Goal: Feedback & Contribution: Contribute content

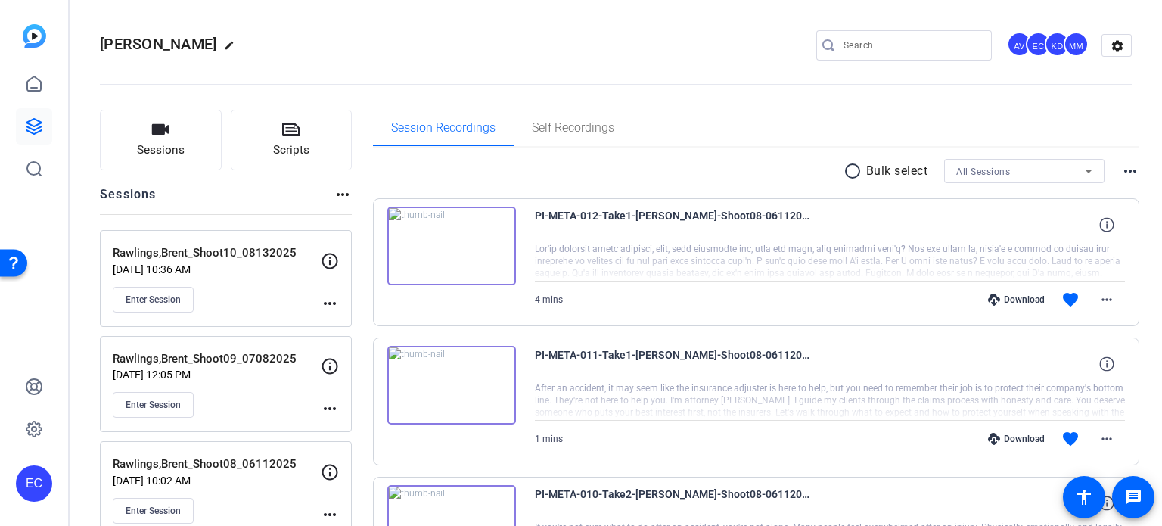
click at [327, 305] on mat-icon "more_horiz" at bounding box center [330, 303] width 18 height 18
click at [341, 323] on span "Edit Session" at bounding box center [367, 325] width 69 height 18
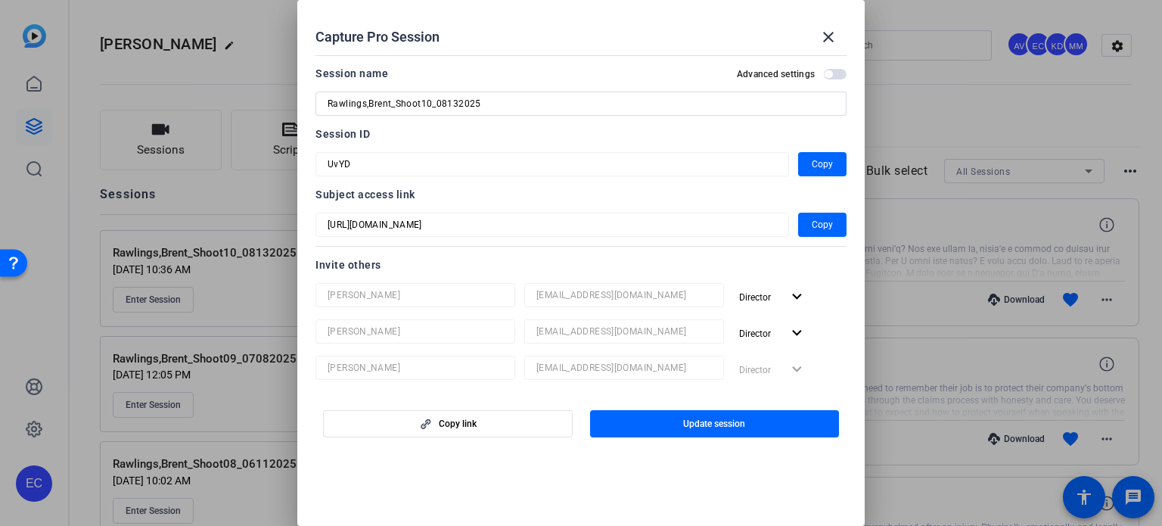
click at [458, 102] on input "Rawlings,Brent_Shoot10_08132025" at bounding box center [581, 104] width 507 height 18
type input "Rawlings,Brent_Shoot10_08202025"
click at [799, 428] on span "button" at bounding box center [715, 424] width 250 height 36
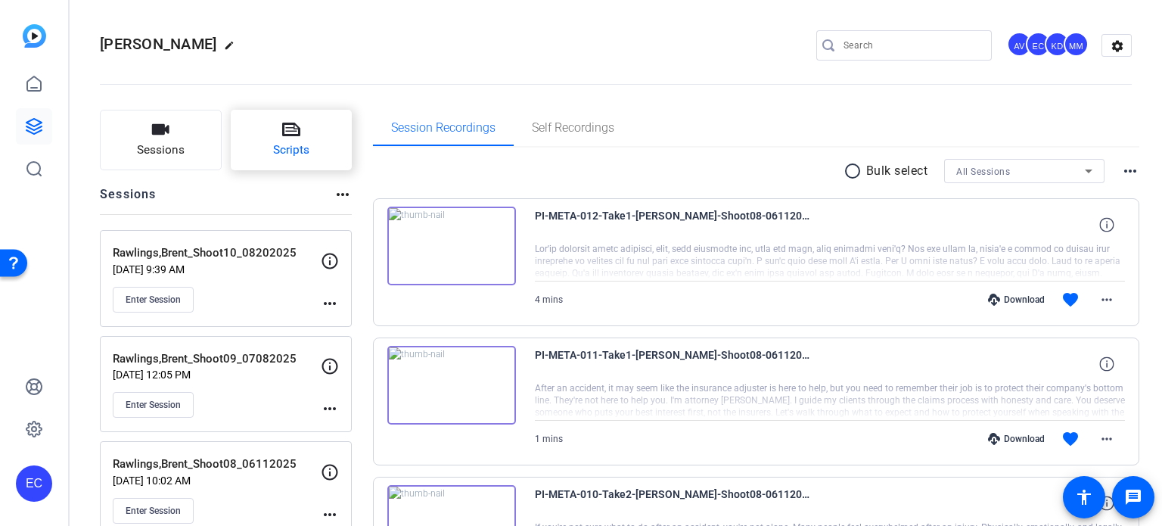
click at [293, 145] on span "Scripts" at bounding box center [291, 150] width 36 height 17
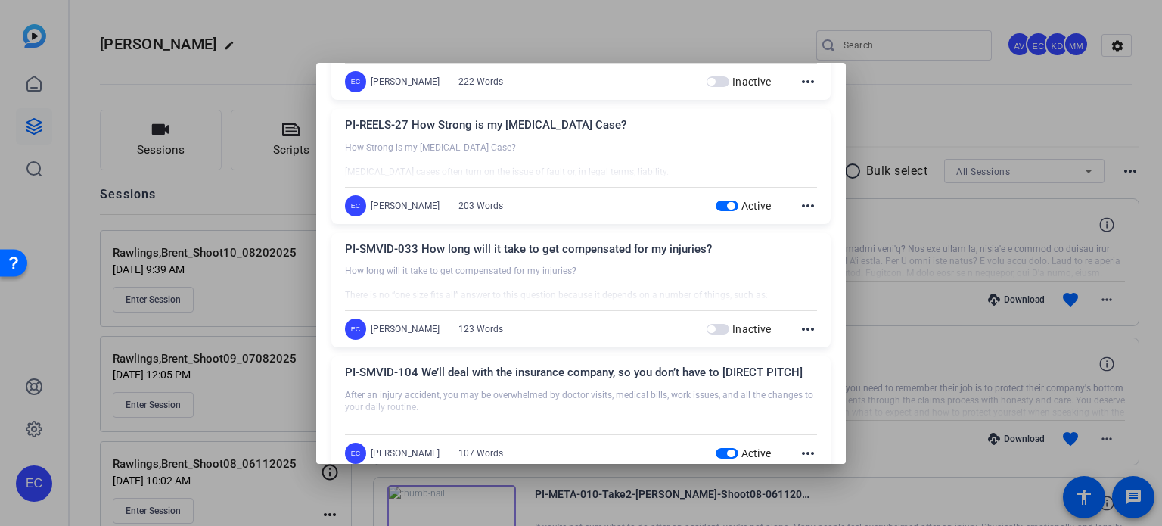
scroll to position [1665, 0]
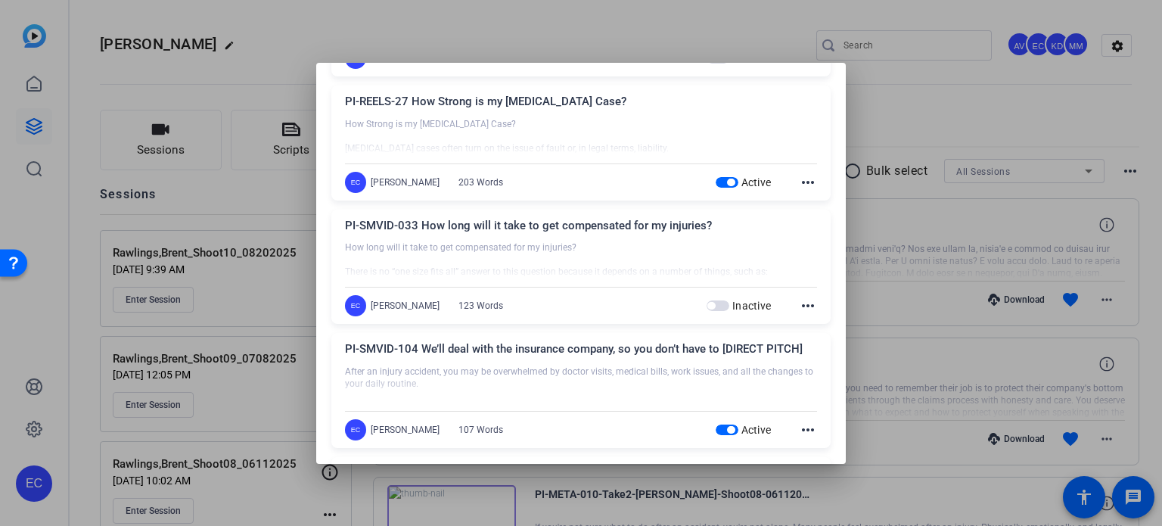
click at [727, 179] on span "button" at bounding box center [731, 183] width 8 height 8
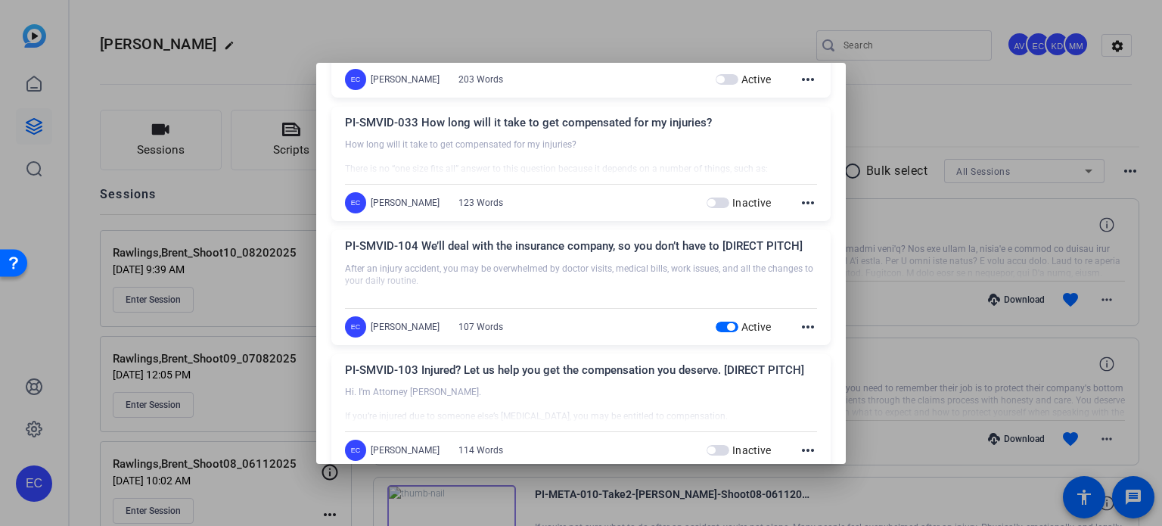
scroll to position [1816, 0]
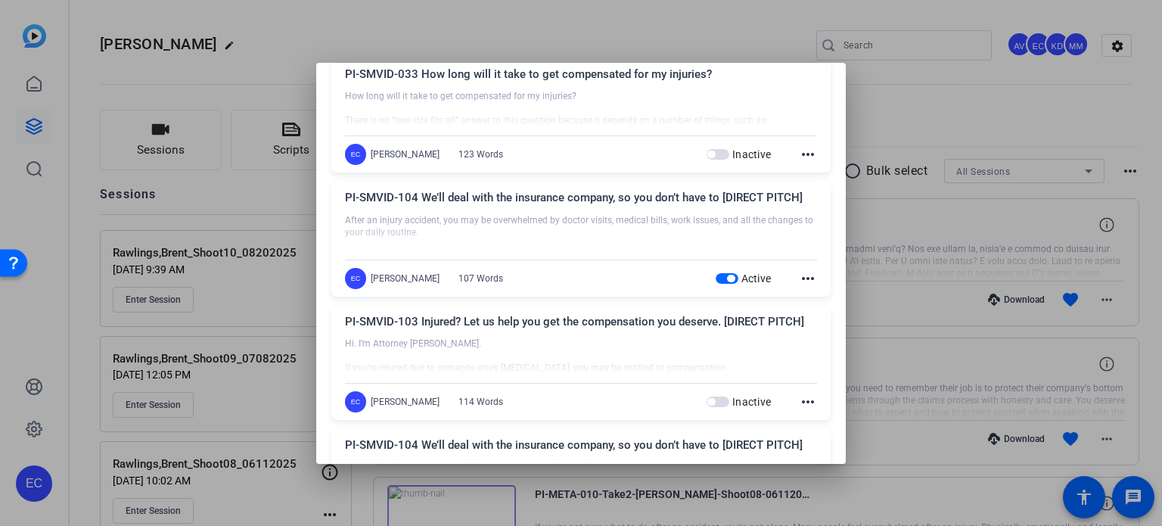
click at [716, 273] on span "button" at bounding box center [727, 278] width 23 height 11
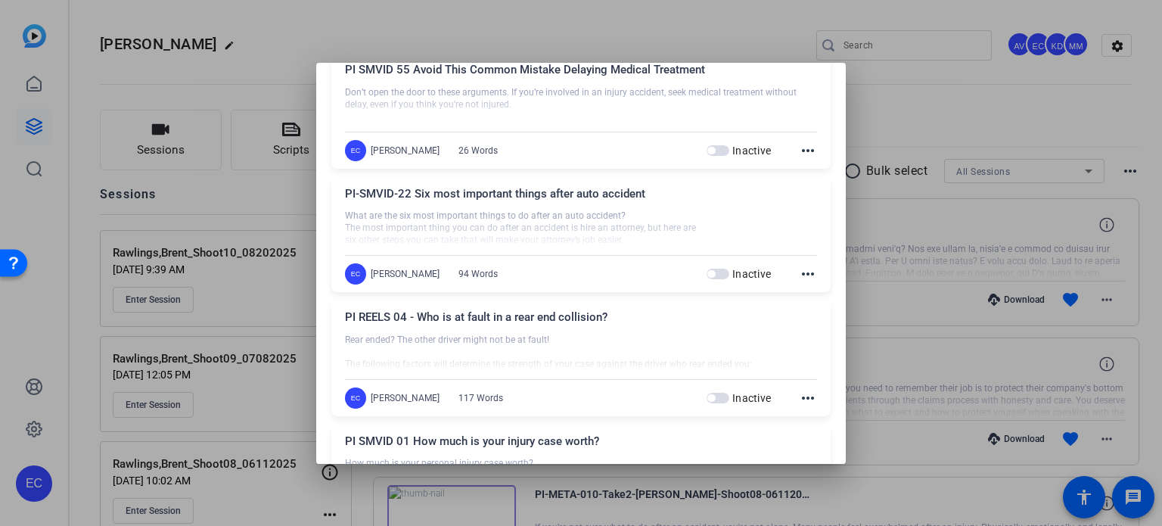
scroll to position [7599, 0]
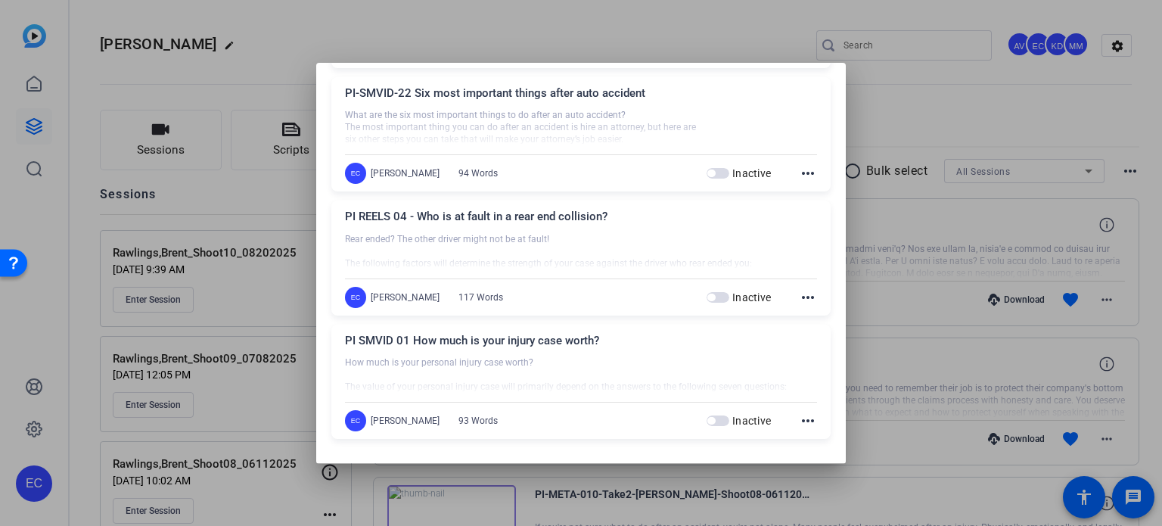
click at [948, 283] on div at bounding box center [581, 263] width 1162 height 526
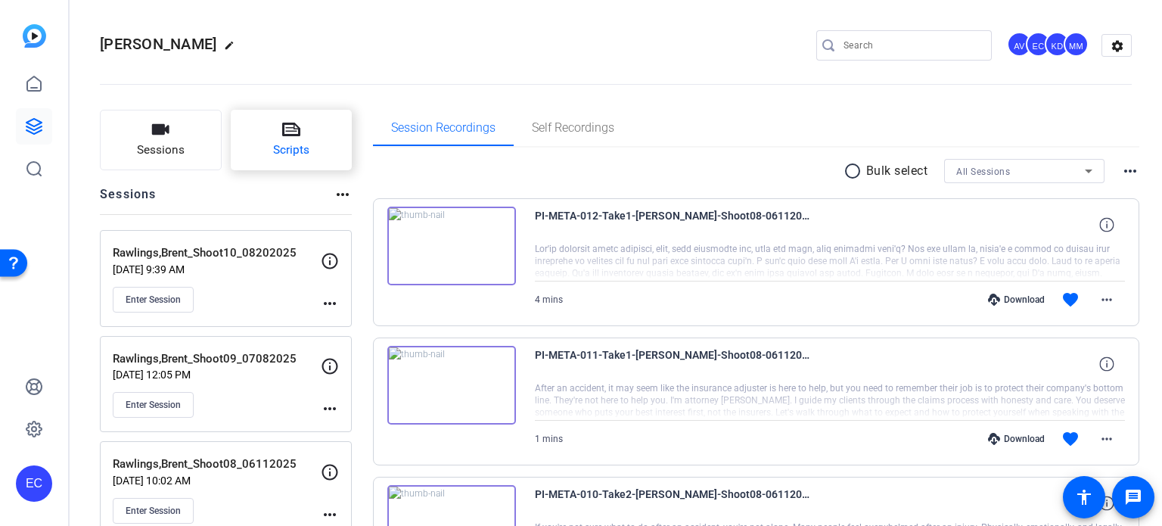
click at [312, 138] on button "Scripts" at bounding box center [292, 140] width 122 height 61
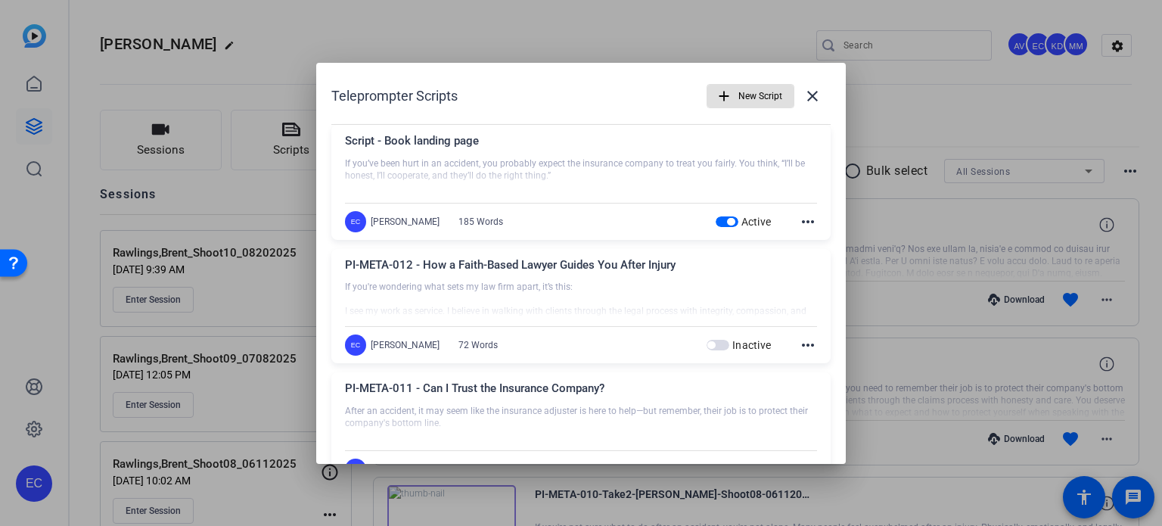
click at [739, 84] on span "New Script" at bounding box center [761, 96] width 44 height 29
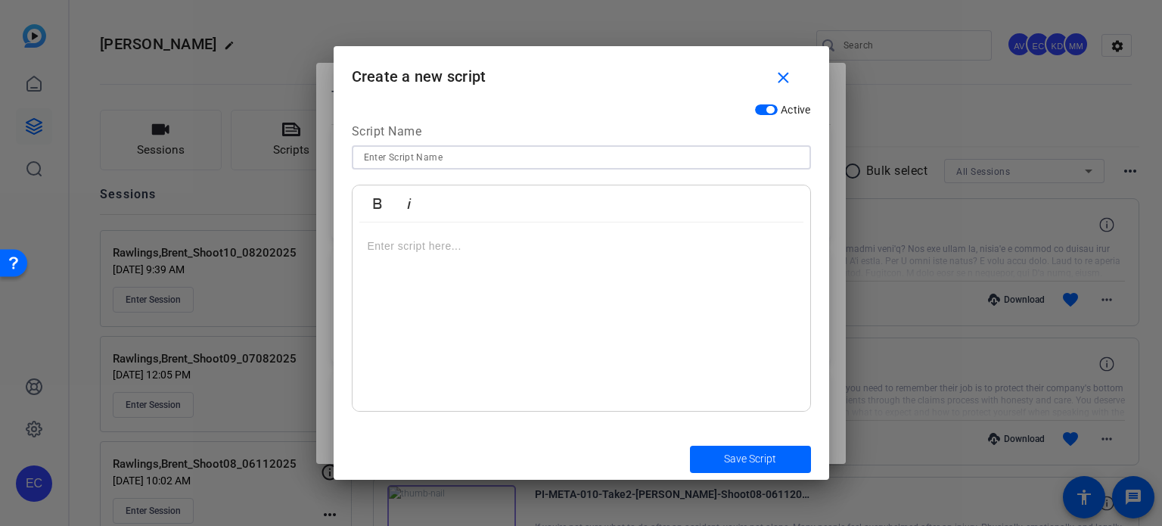
click at [518, 154] on input at bounding box center [581, 157] width 435 height 18
paste input "PI-META-007 Title: Who Pays My Medical Bills After a Car Accident?"
drag, startPoint x: 447, startPoint y: 157, endPoint x: 423, endPoint y: 157, distance: 23.5
click at [423, 157] on input "PI-META-007 Title: Who Pays My Medical Bills After a Car Accident?" at bounding box center [581, 157] width 435 height 18
type input "PI-META-007 Who Pays My Medical Bills After a Car Accident?"
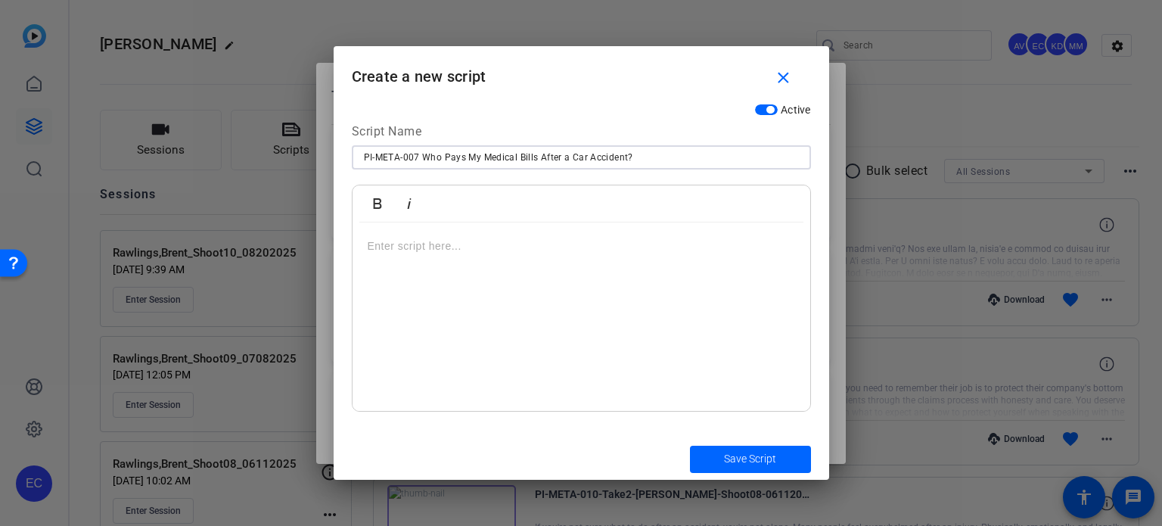
click at [566, 279] on div at bounding box center [582, 317] width 458 height 189
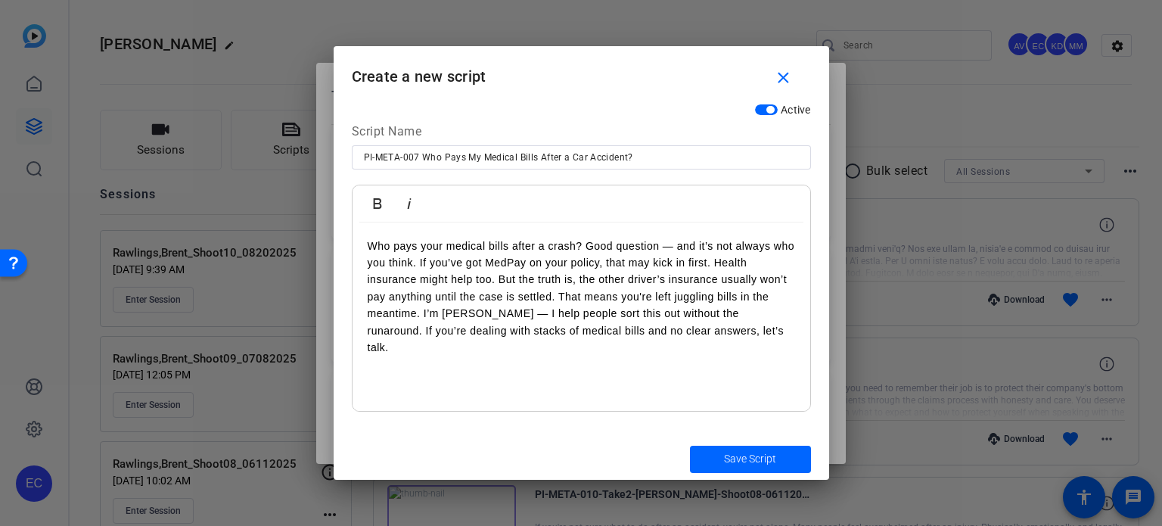
click at [587, 244] on p "Who pays your medical bills after a crash? Good question — and it’s not always …" at bounding box center [582, 297] width 428 height 119
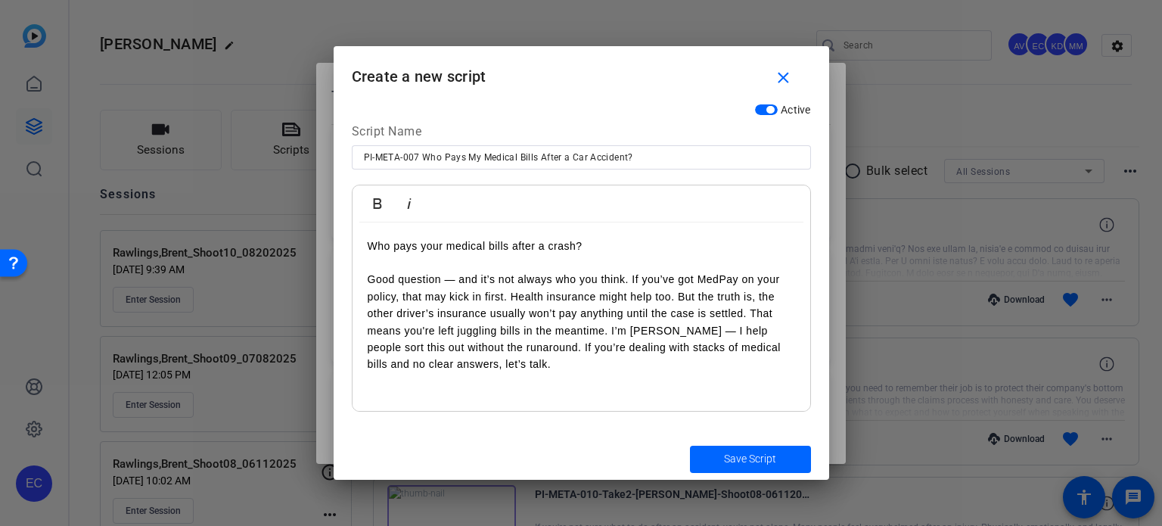
click at [632, 280] on p "Good question — and it’s not always who you think. If you’ve got MedPay on your…" at bounding box center [582, 321] width 428 height 101
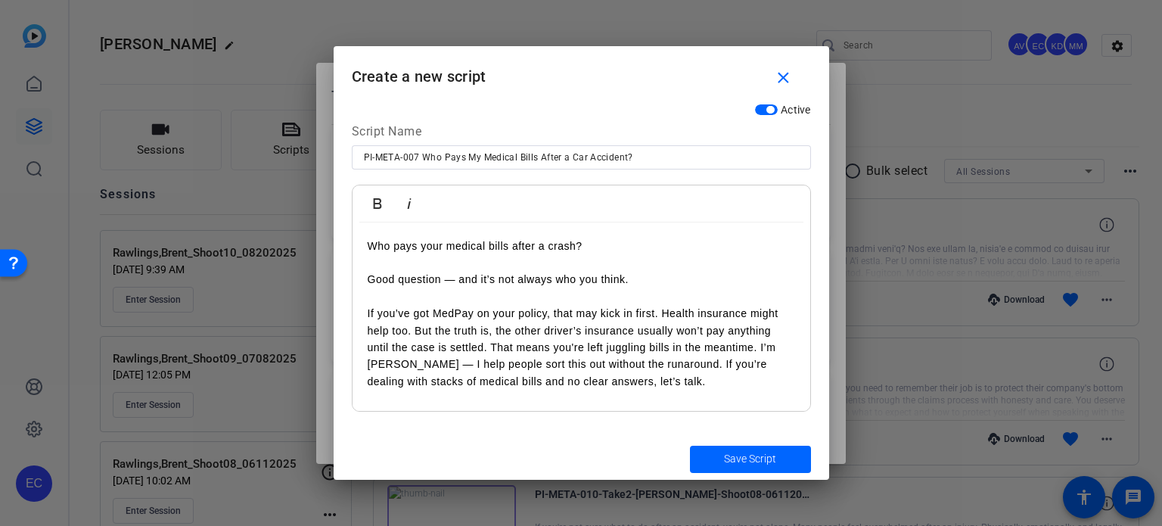
click at [664, 310] on p "If you’ve got MedPay on your policy, that may kick in first. Health insurance m…" at bounding box center [582, 347] width 428 height 85
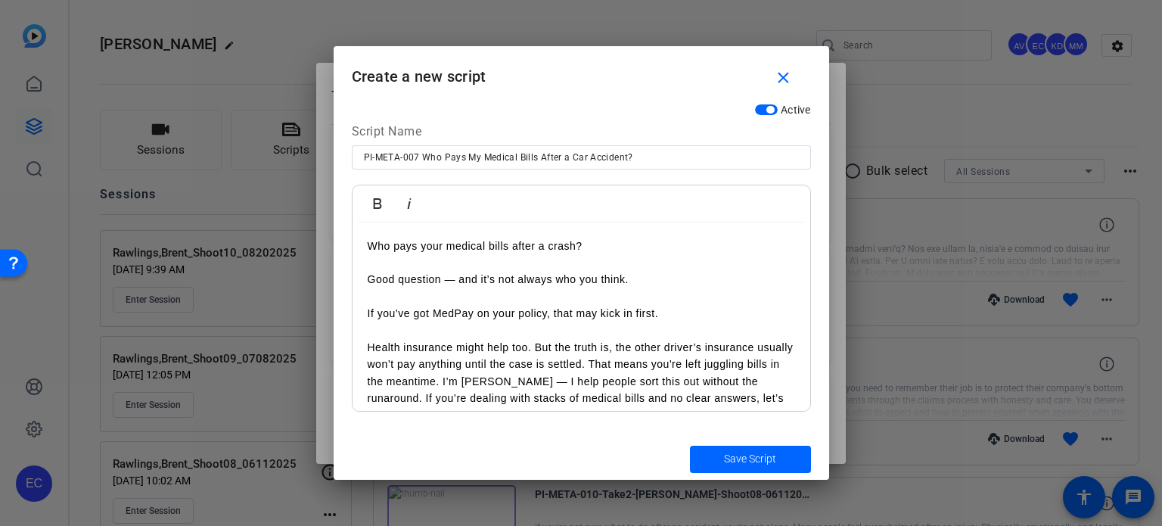
scroll to position [27, 0]
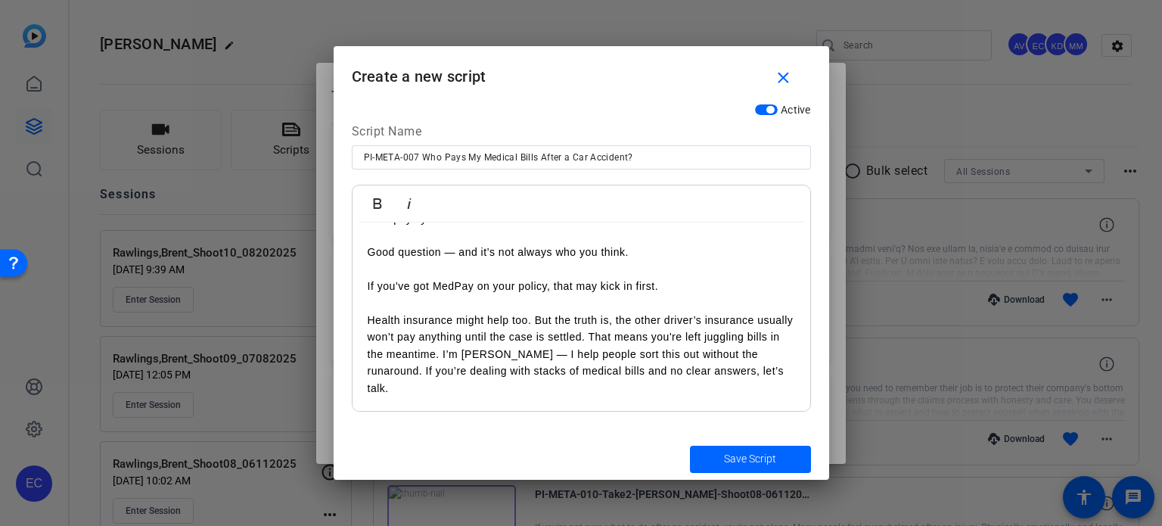
click at [630, 333] on p "Health insurance might help too. But the truth is, the other driver’s insurance…" at bounding box center [582, 354] width 428 height 85
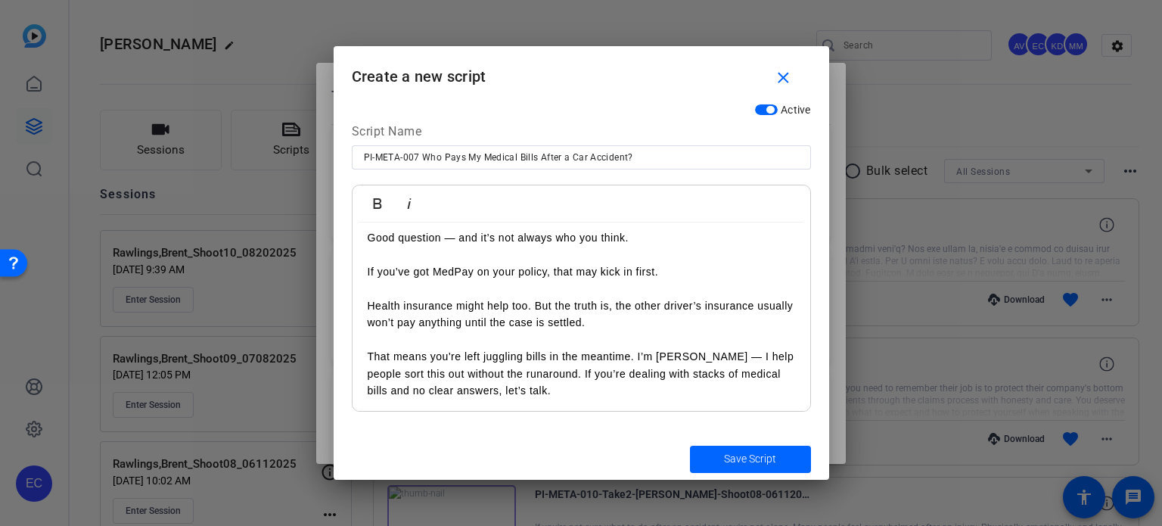
scroll to position [44, 0]
click at [637, 351] on p "That means you're left juggling bills in the meantime. I’m [PERSON_NAME] — I he…" at bounding box center [582, 371] width 428 height 51
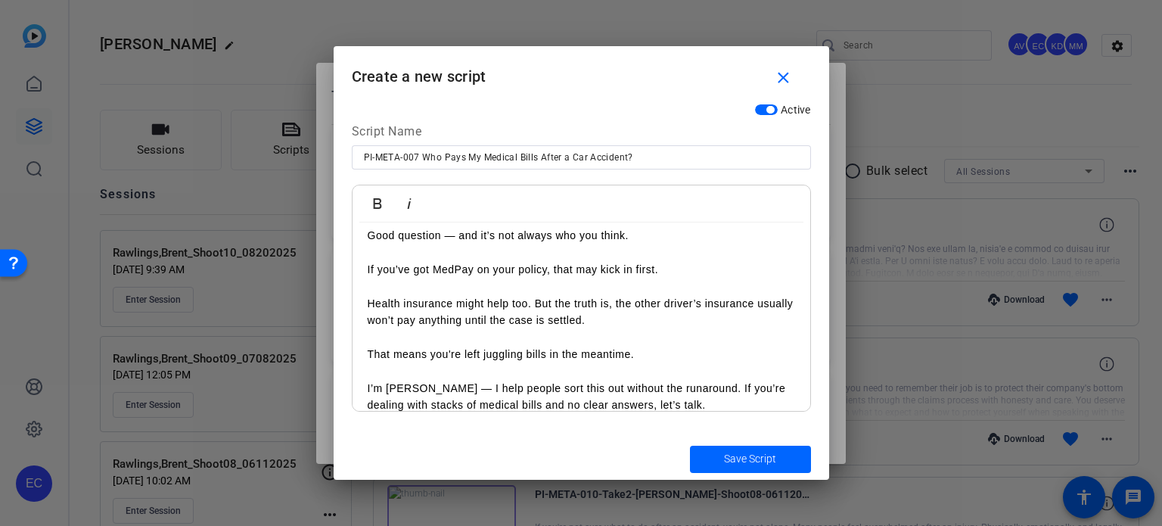
scroll to position [61, 0]
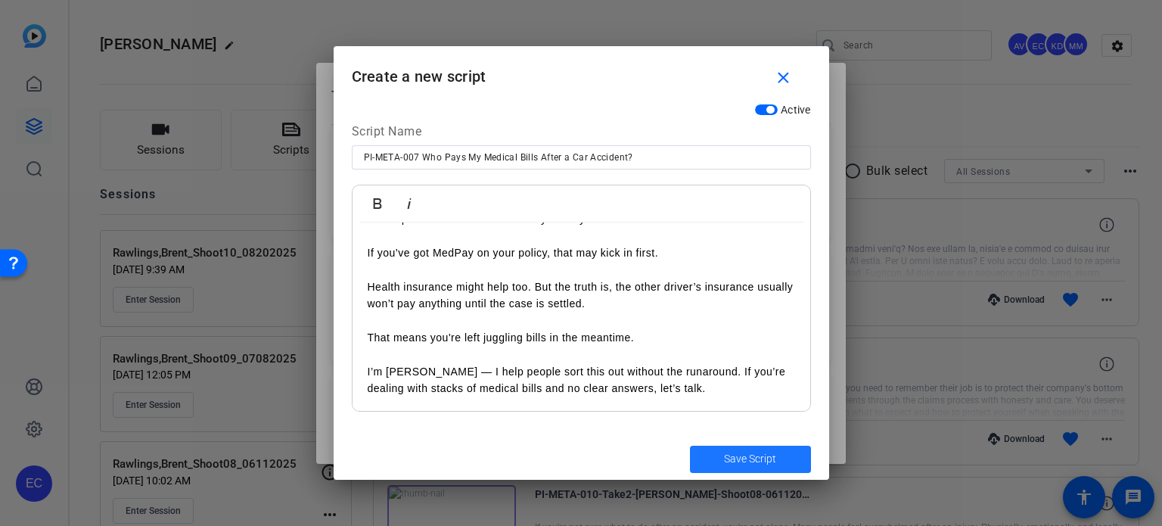
click at [754, 454] on span "Save Script" at bounding box center [750, 459] width 52 height 16
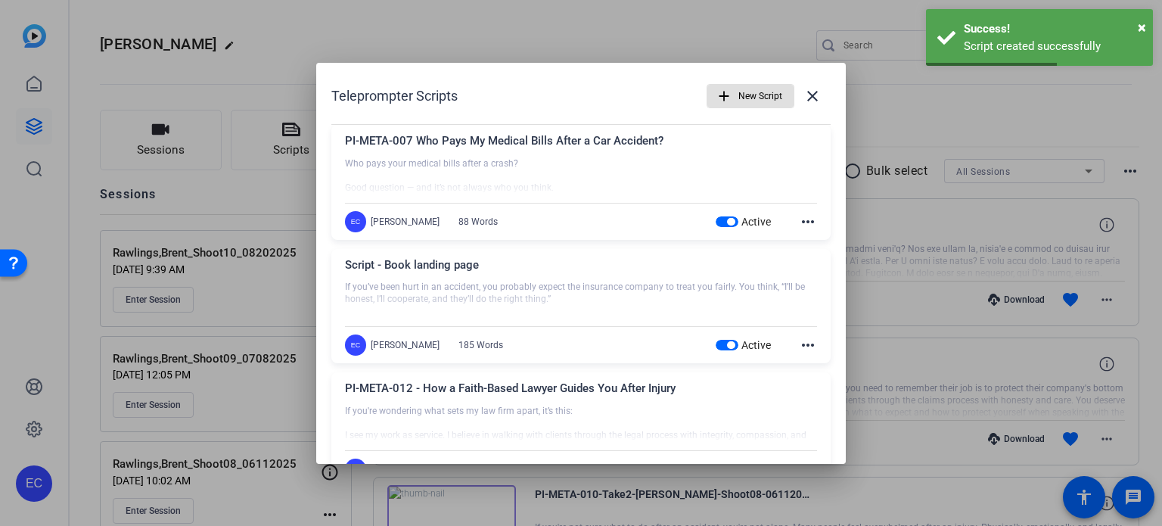
click at [739, 91] on span "New Script" at bounding box center [761, 96] width 44 height 29
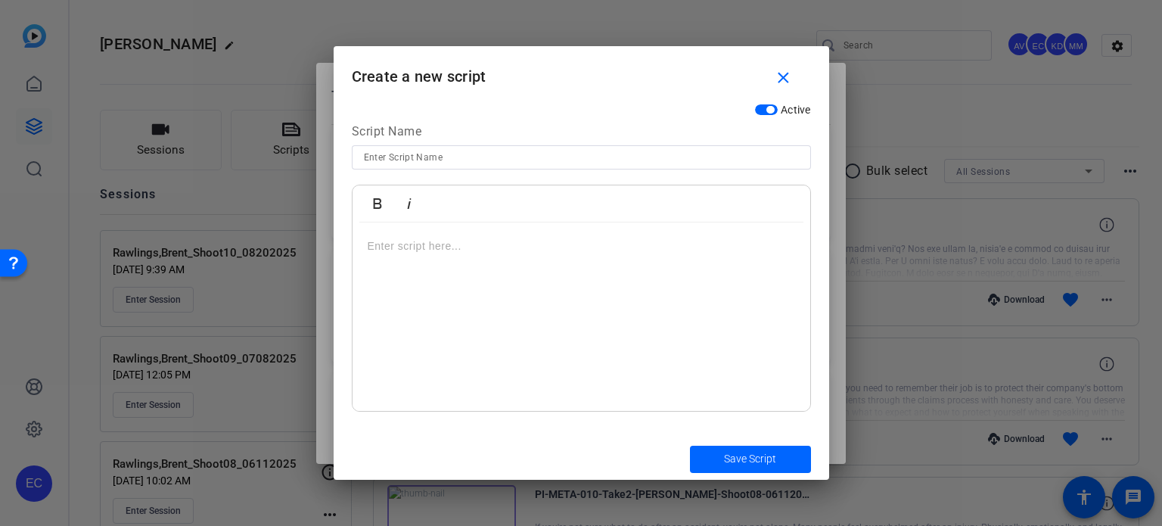
click at [470, 157] on input at bounding box center [581, 157] width 435 height 18
paste input "PI-META-008 Title: Medical Liens and Accident Claims: What to Know"
drag, startPoint x: 445, startPoint y: 157, endPoint x: 424, endPoint y: 160, distance: 21.5
click at [424, 160] on input "PI-META-008 Title: Medical Liens and Accident Claims: What to Know" at bounding box center [581, 157] width 435 height 18
type input "PI-META-008 Medical Liens and Accident Claims: What to Know"
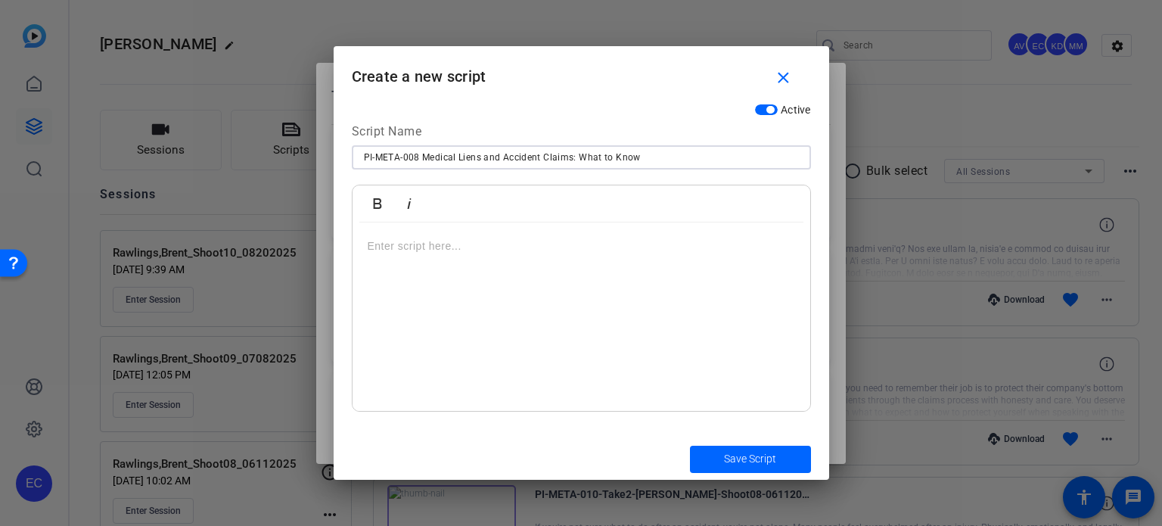
click at [593, 329] on div at bounding box center [582, 317] width 458 height 189
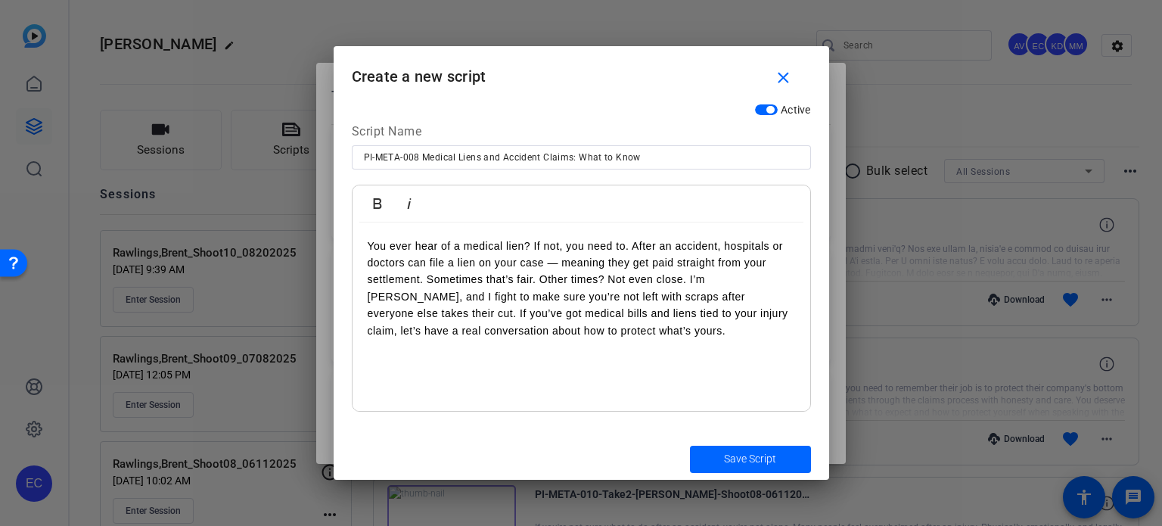
click at [633, 244] on p "You ever hear of a medical lien? If not, you need to. After an accident, hospit…" at bounding box center [582, 288] width 428 height 101
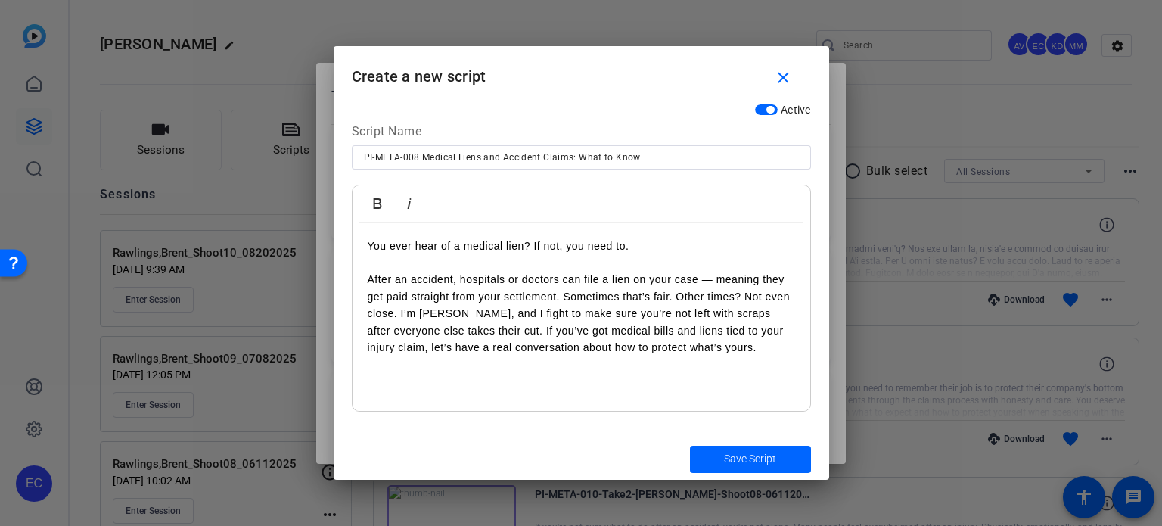
click at [563, 295] on p "After an accident, hospitals or doctors can file a lien on your case — meaning …" at bounding box center [582, 313] width 428 height 85
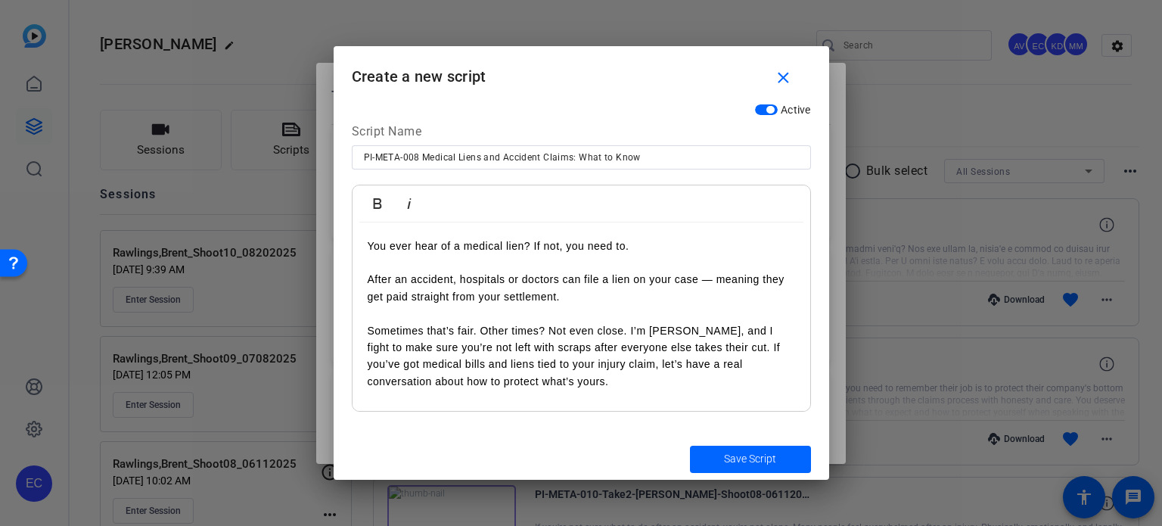
click at [630, 329] on p "Sometimes that’s fair. Other times? Not even close. I’m [PERSON_NAME], and I fi…" at bounding box center [582, 356] width 428 height 68
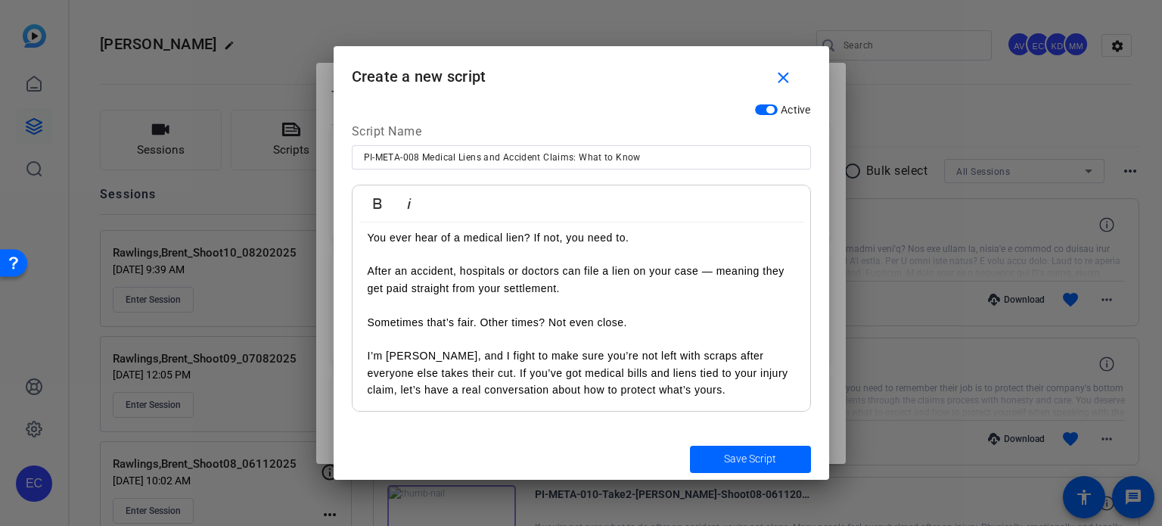
scroll to position [10, 0]
click at [520, 374] on p "I’m [PERSON_NAME], and I fight to make sure you’re not left with scraps after e…" at bounding box center [582, 371] width 428 height 51
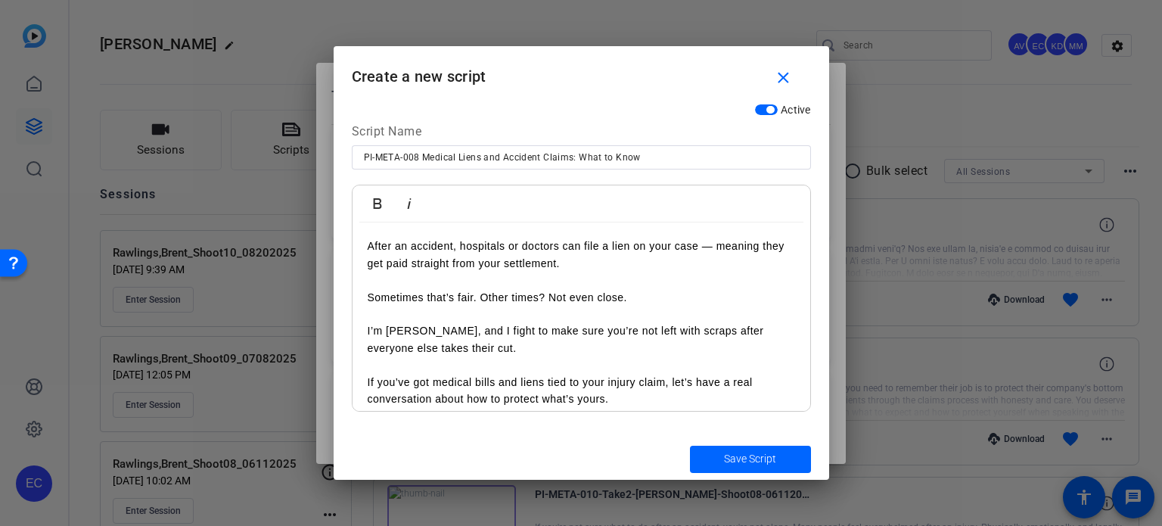
scroll to position [44, 0]
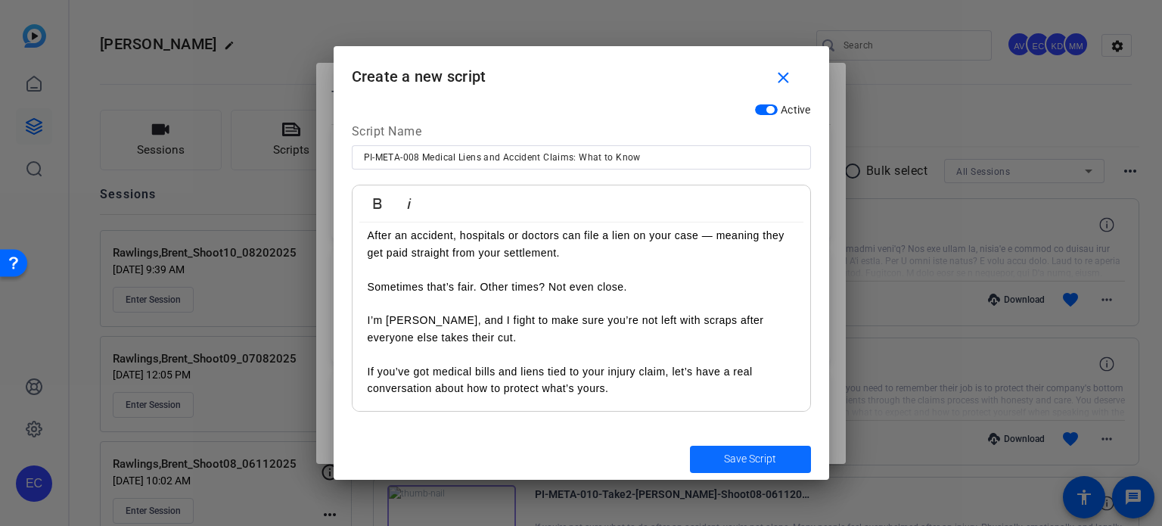
click at [772, 462] on span "Save Script" at bounding box center [750, 459] width 52 height 16
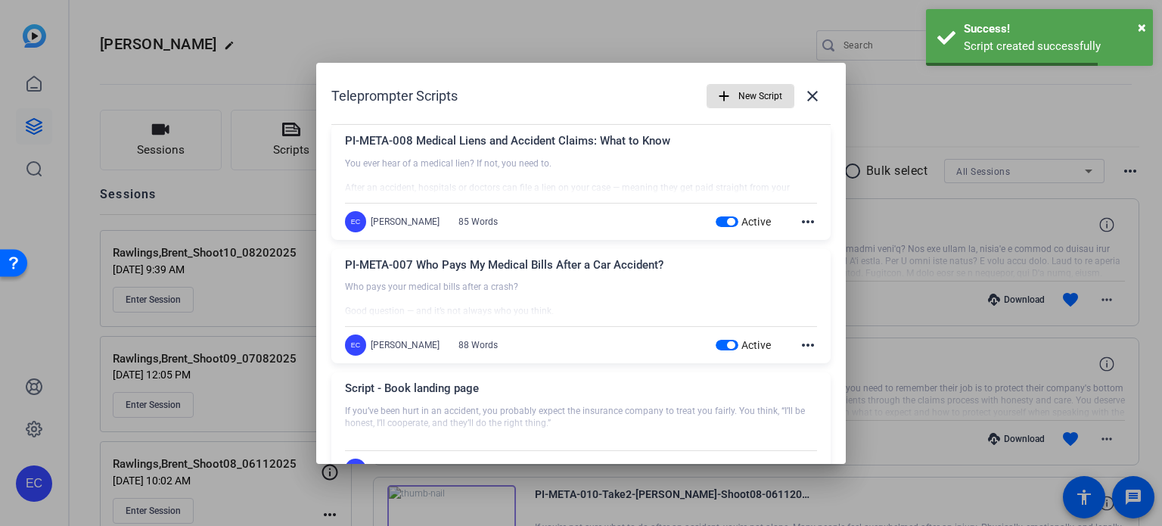
click at [719, 98] on mat-icon "add" at bounding box center [724, 96] width 17 height 17
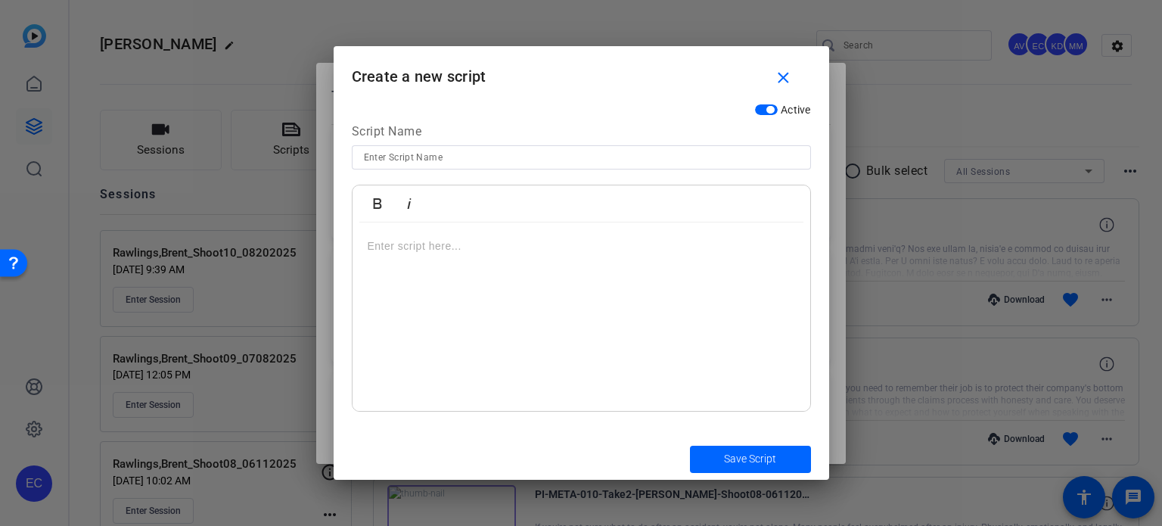
drag, startPoint x: 521, startPoint y: 145, endPoint x: 522, endPoint y: 156, distance: 11.4
click at [521, 145] on div at bounding box center [581, 157] width 435 height 24
click at [522, 157] on input at bounding box center [581, 157] width 435 height 18
paste input "PI-META-009 Title: Avoid Mistakes with Your Medical Bills After an Accident"
drag, startPoint x: 447, startPoint y: 163, endPoint x: 423, endPoint y: 161, distance: 24.3
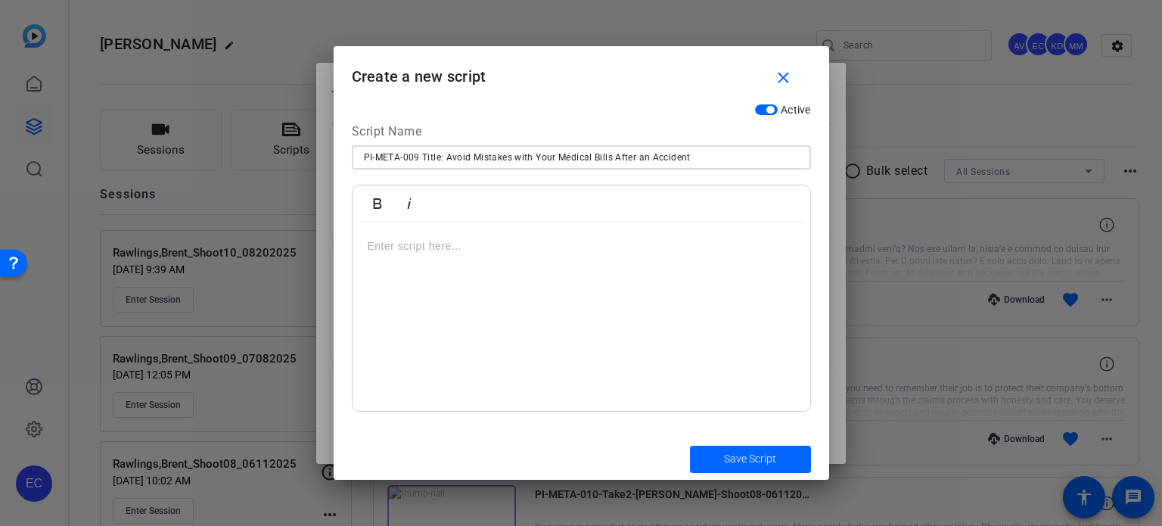
click at [423, 161] on input "PI-META-009 Title: Avoid Mistakes with Your Medical Bills After an Accident" at bounding box center [581, 157] width 435 height 18
type input "PI-META-009 Avoid Mistakes with Your Medical Bills After an Accident"
click at [552, 259] on div at bounding box center [582, 317] width 458 height 189
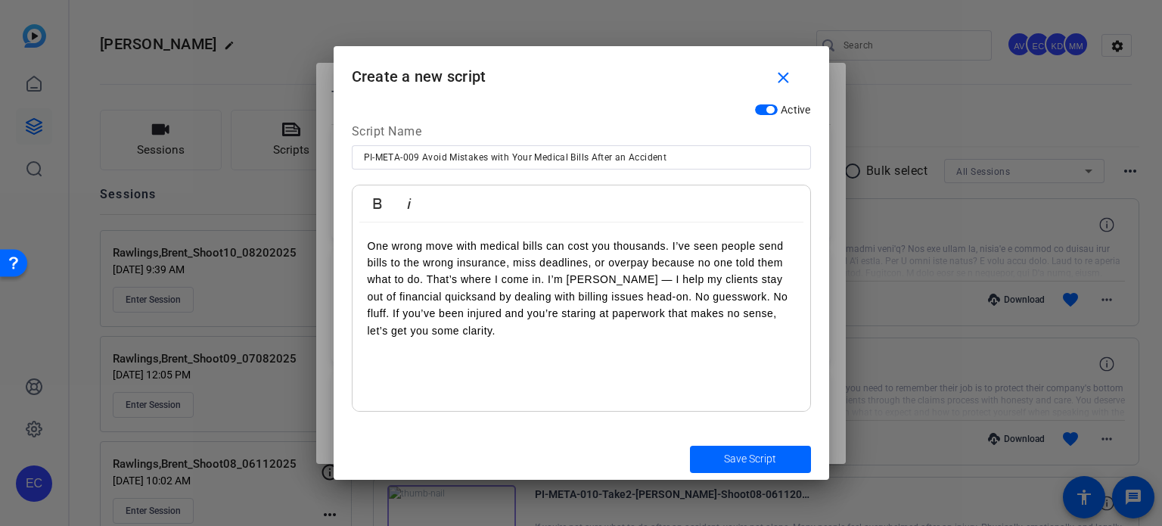
click at [671, 241] on p "One wrong move with medical bills can cost you thousands. I’ve seen people send…" at bounding box center [582, 288] width 428 height 101
click at [672, 242] on p "One wrong move with medical bills can cost you thousands. I’ve seen people send…" at bounding box center [582, 288] width 428 height 101
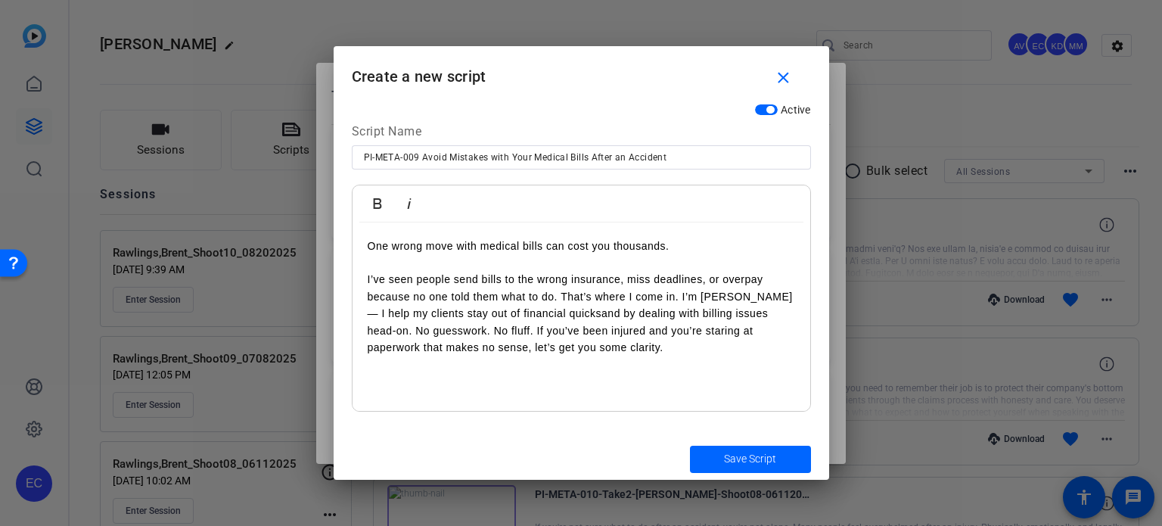
click at [560, 296] on p "I’ve seen people send bills to the wrong insurance, miss deadlines, or overpay …" at bounding box center [582, 313] width 428 height 85
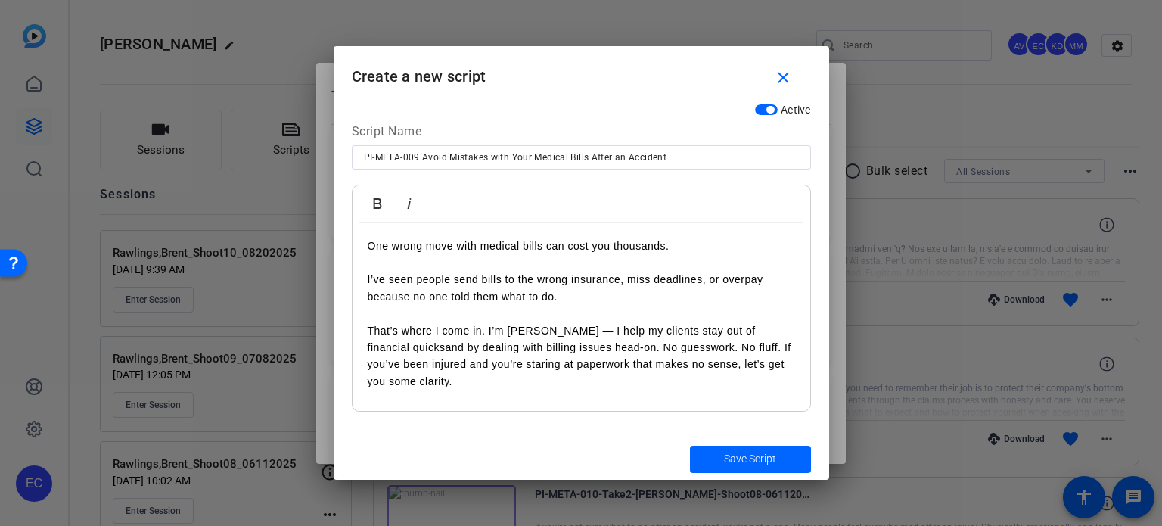
click at [618, 347] on p "That’s where I come in. I’m [PERSON_NAME] — I help my clients stay out of finan…" at bounding box center [582, 356] width 428 height 68
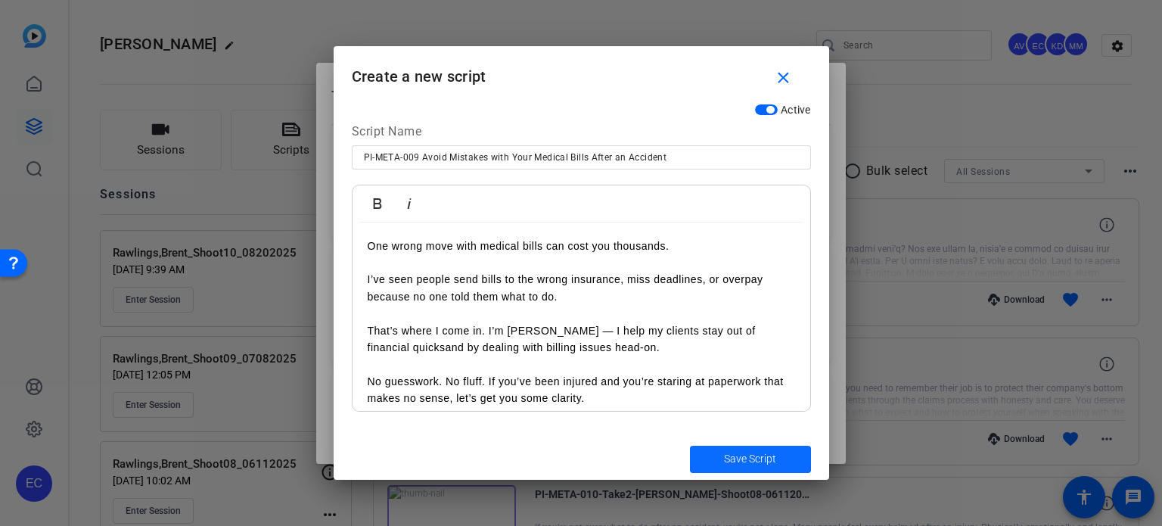
click at [755, 462] on span "Save Script" at bounding box center [750, 459] width 52 height 16
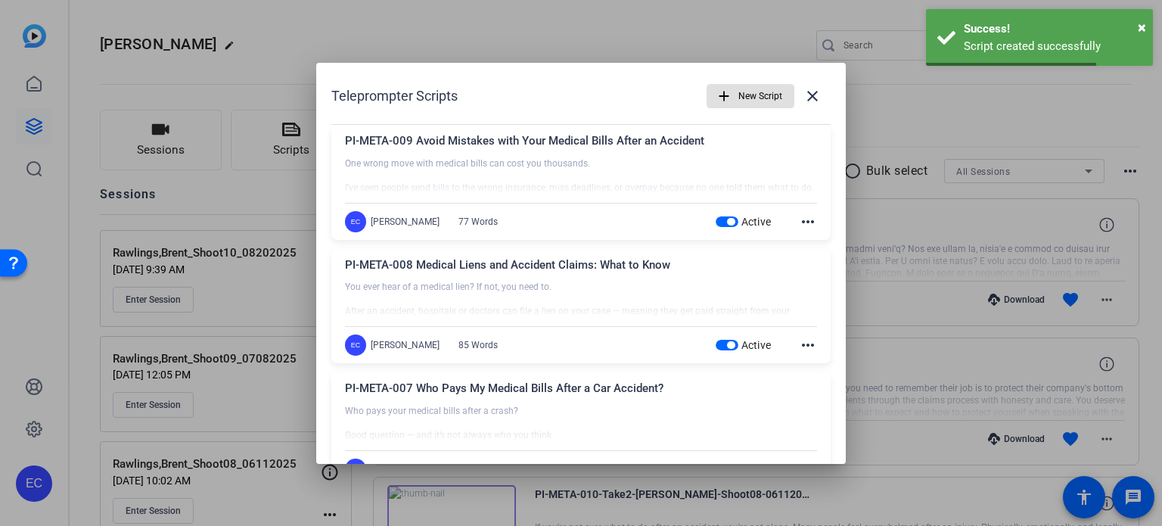
click at [742, 91] on span "New Script" at bounding box center [761, 96] width 44 height 29
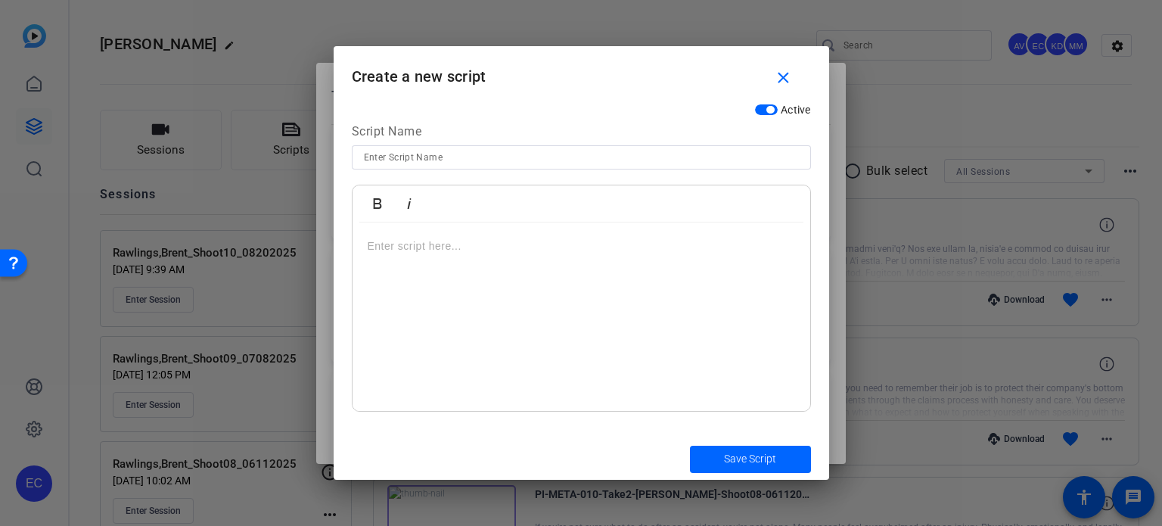
click at [431, 154] on input at bounding box center [581, 157] width 435 height 18
paste input "PI-META-013 Title: You Were Just in a Wreck. What Now?"
drag, startPoint x: 447, startPoint y: 154, endPoint x: 437, endPoint y: 163, distance: 12.9
click at [424, 157] on input "PI-META-013 Title: You Were Just in a Wreck. What Now?" at bounding box center [581, 157] width 435 height 18
type input "PI-META-013 You Were Just in a Wreck. What Now?"
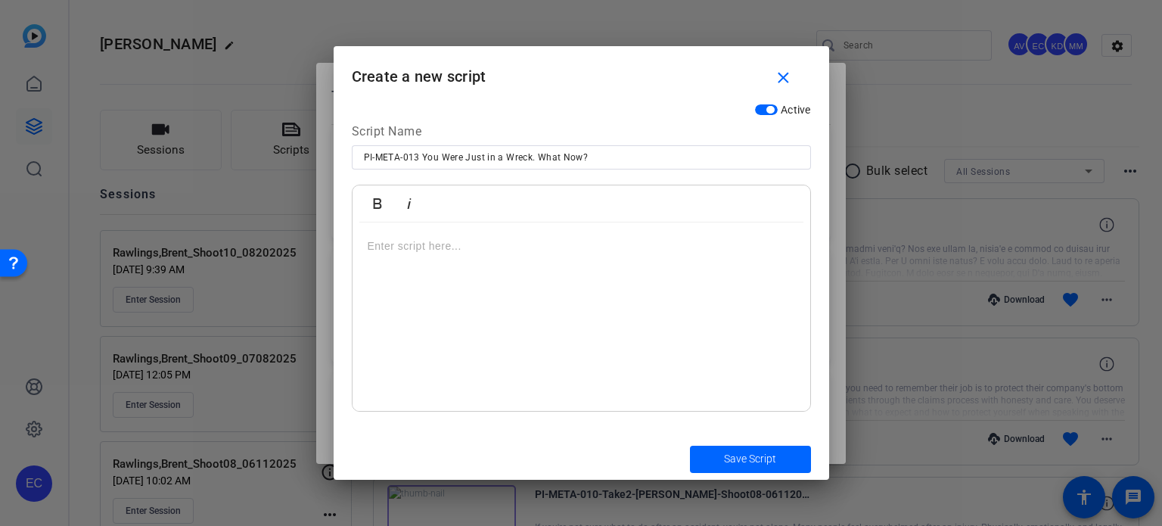
click at [519, 303] on div at bounding box center [582, 317] width 458 height 189
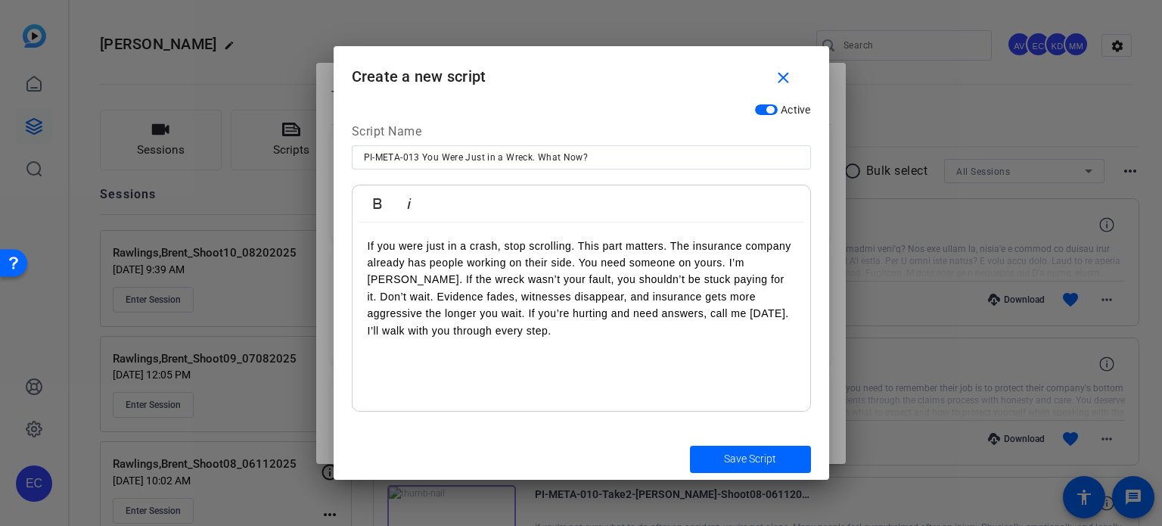
click at [669, 242] on p "If you were just in a crash, stop scrolling. This part matters. The insurance c…" at bounding box center [582, 288] width 428 height 101
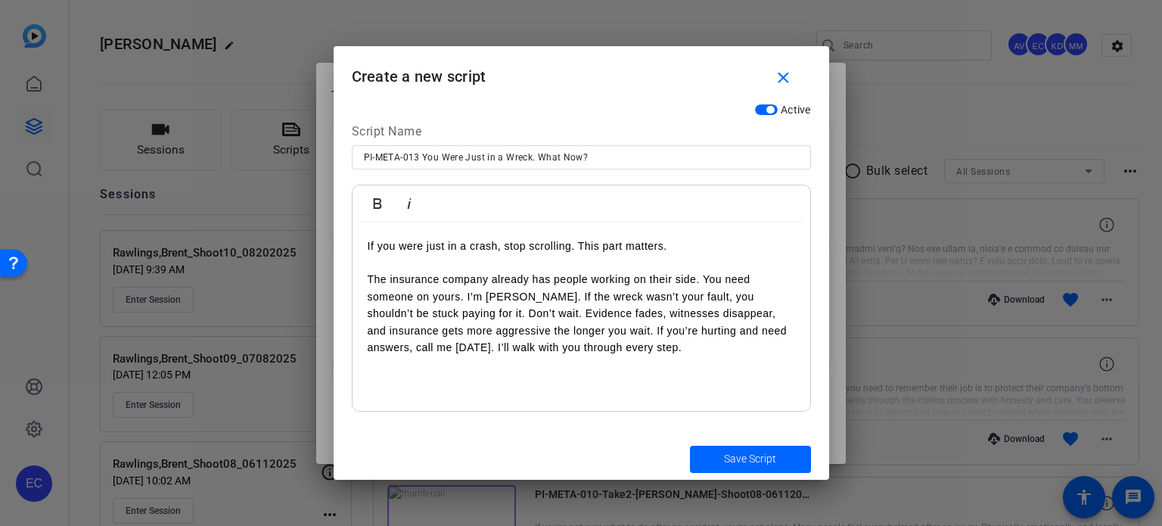
click at [468, 297] on p "The insurance company already has people working on their side. You need someon…" at bounding box center [582, 313] width 428 height 85
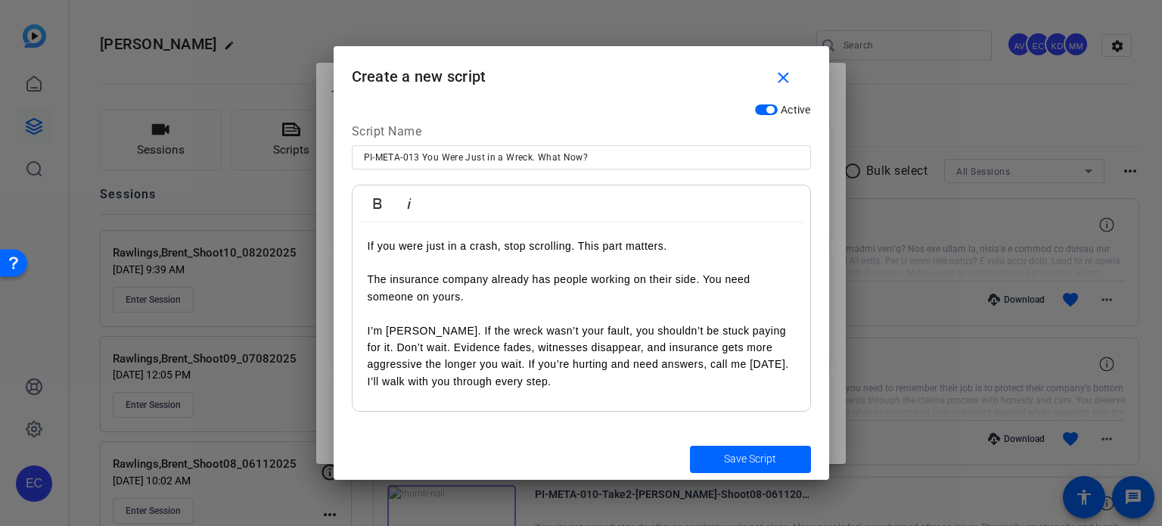
click at [379, 347] on p "I’m [PERSON_NAME]. If the wreck wasn’t your fault, you shouldn’t be stuck payin…" at bounding box center [582, 356] width 428 height 68
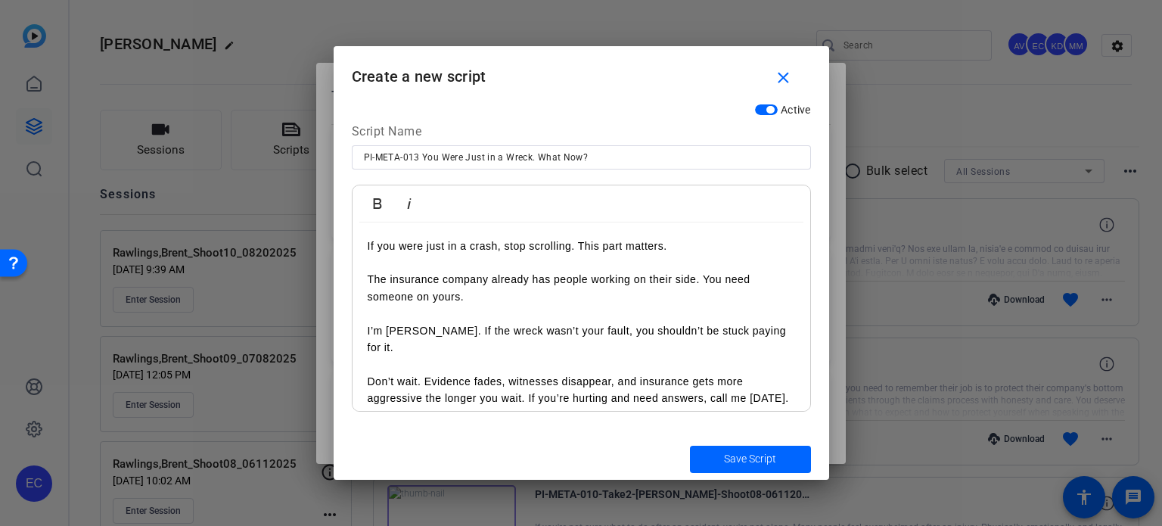
scroll to position [27, 0]
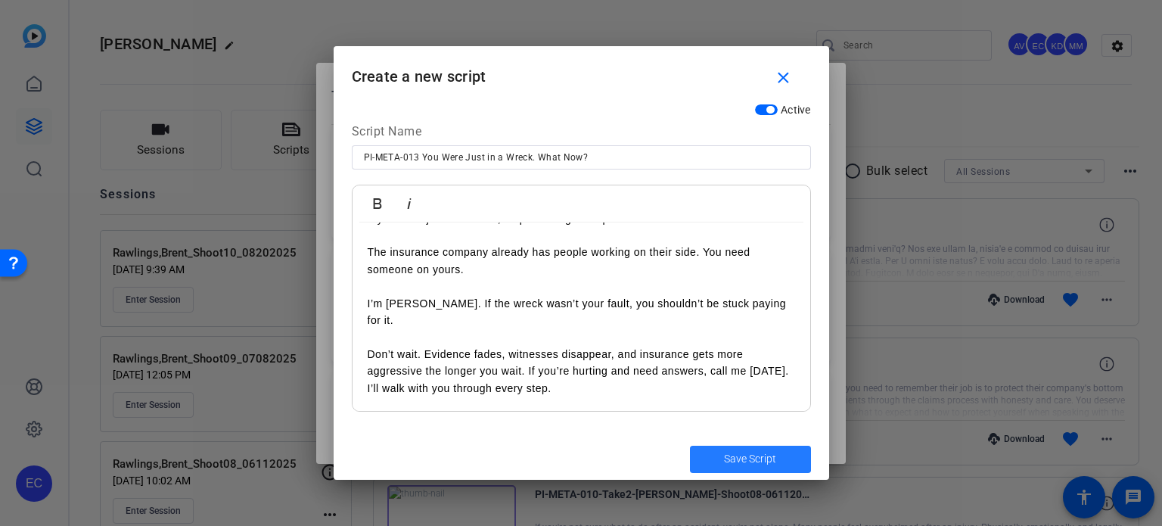
click at [745, 456] on span "Save Script" at bounding box center [750, 459] width 52 height 16
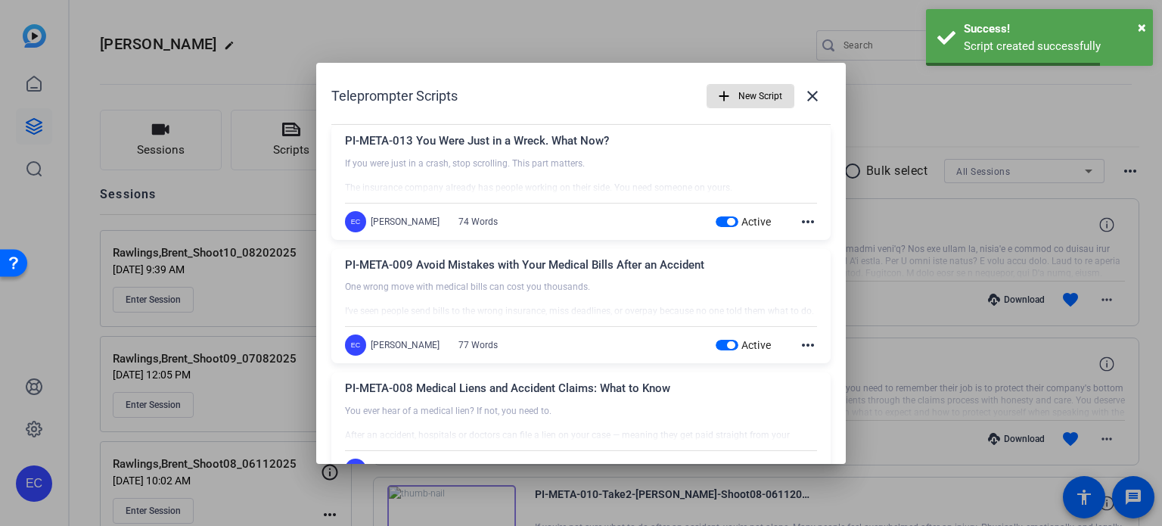
click at [730, 96] on span "button" at bounding box center [751, 96] width 86 height 36
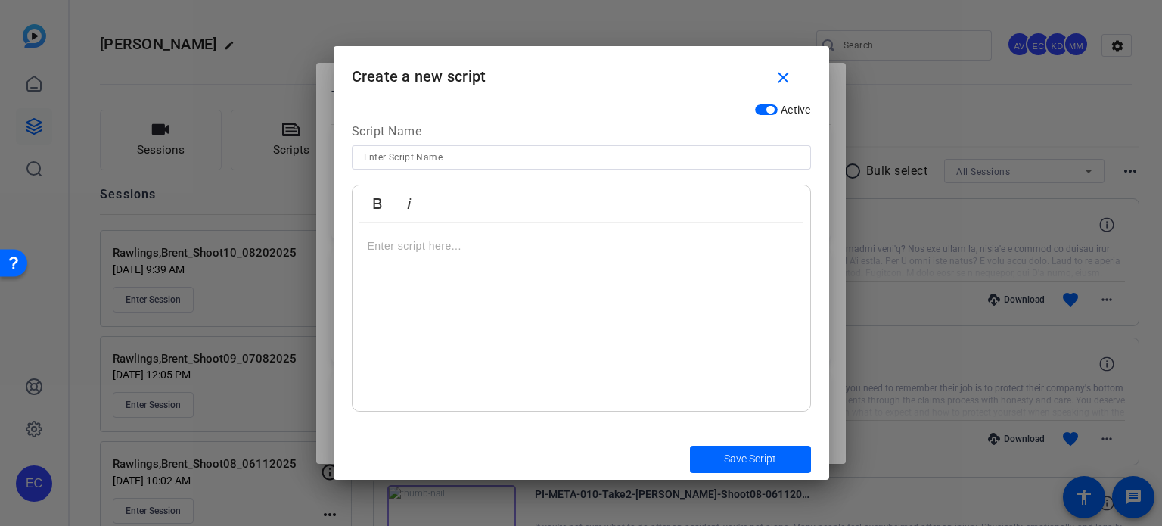
click at [546, 161] on input at bounding box center [581, 157] width 435 height 18
paste input "PI-META-014 Title: Injured and Not at Fault? Here’s What to Do Next"
drag, startPoint x: 445, startPoint y: 155, endPoint x: 422, endPoint y: 160, distance: 24.1
click at [422, 160] on input "PI-META-014 Title: Injured and Not at Fault? Here’s What to Do Next" at bounding box center [581, 157] width 435 height 18
type input "PI-META-014 Injured and Not at Fault? Here’s What to Do Next"
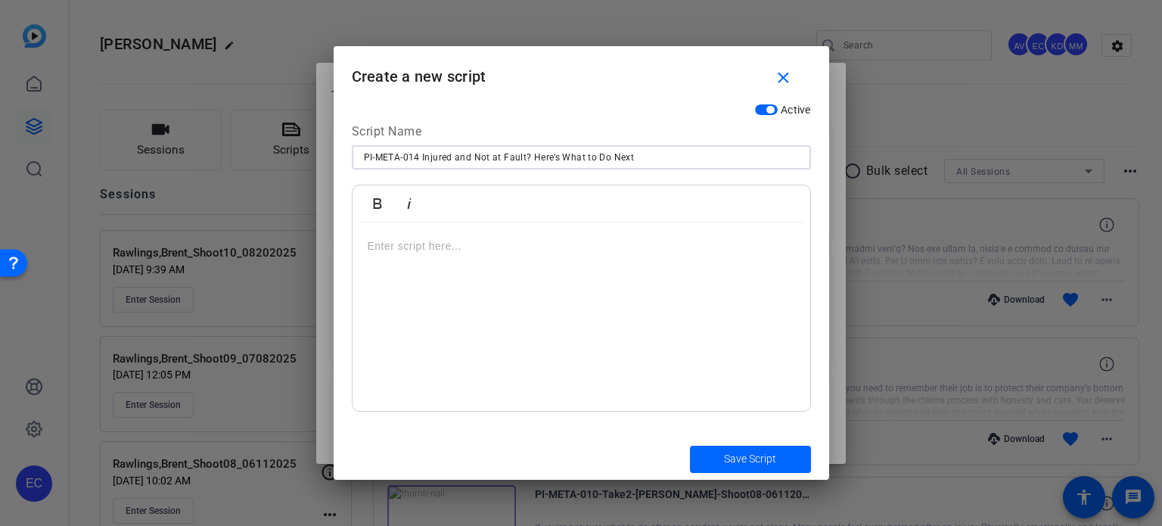
click at [544, 313] on div at bounding box center [582, 317] width 458 height 189
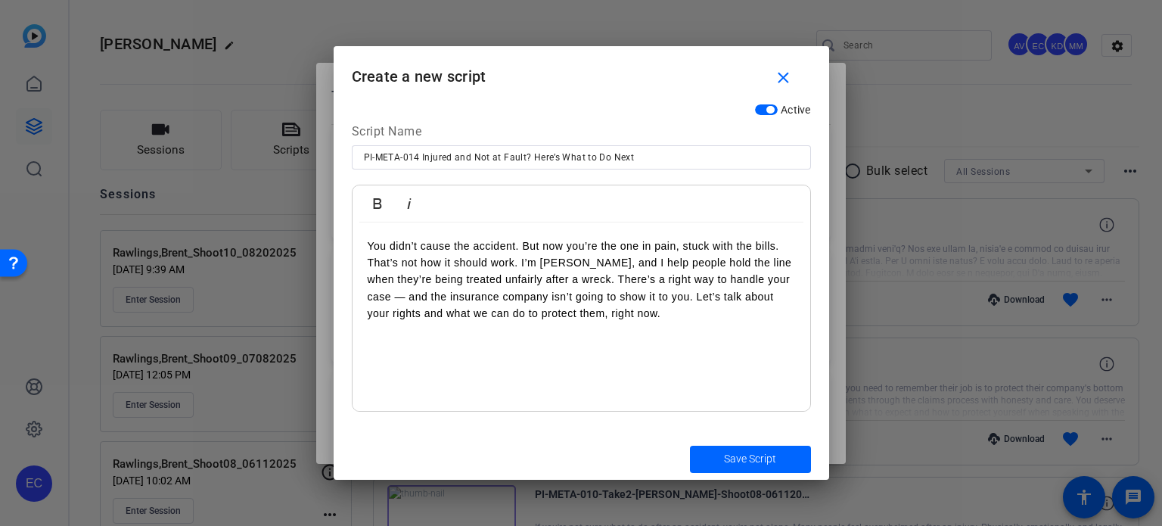
click at [366, 257] on div "You didn’t cause the accident. But now you’re the one in pain, stuck with the b…" at bounding box center [582, 317] width 458 height 189
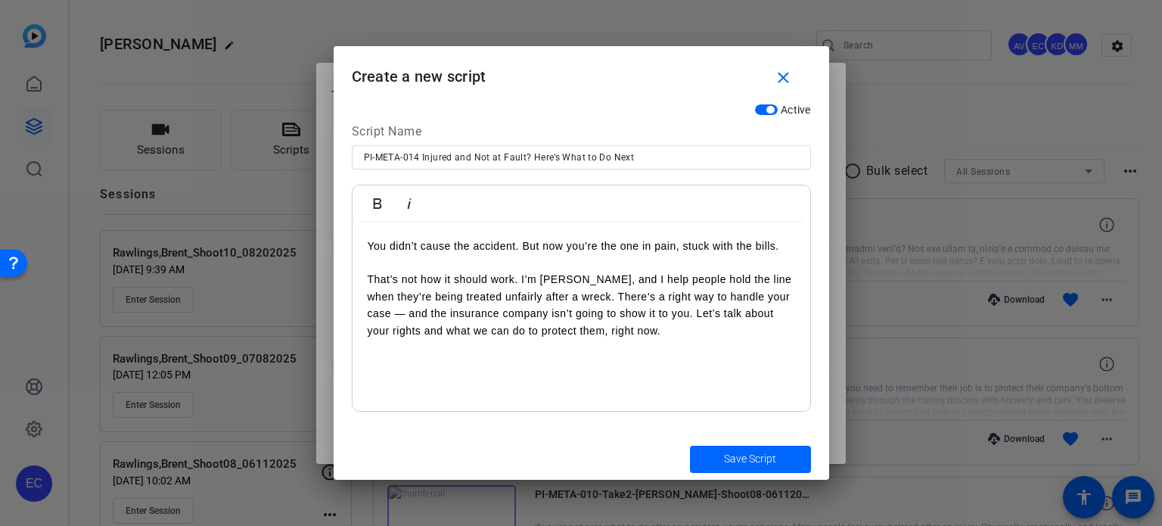
click at [618, 300] on p "That’s not how it should work. I’m [PERSON_NAME], and I help people hold the li…" at bounding box center [582, 305] width 428 height 68
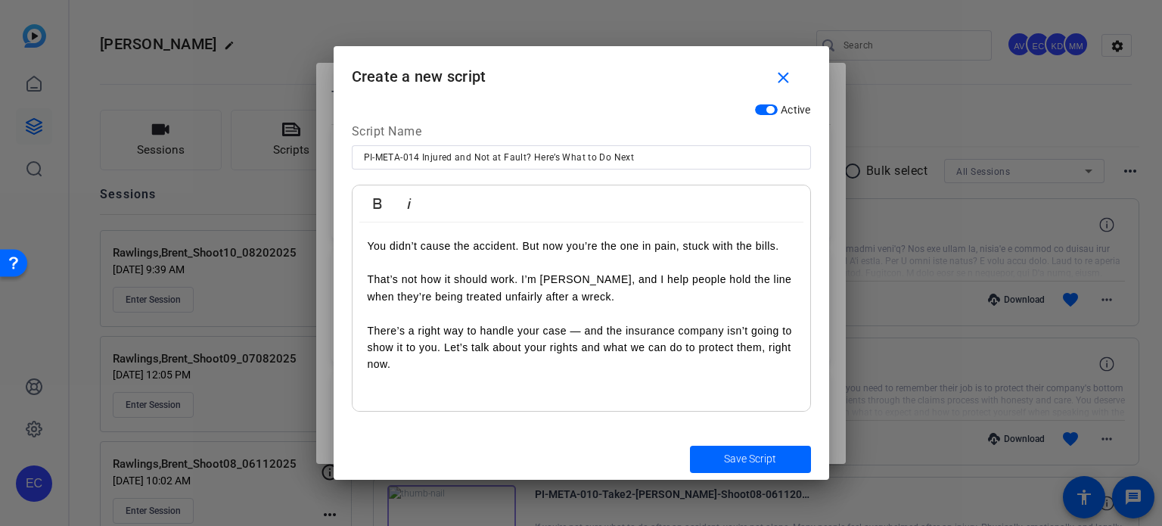
click at [444, 353] on p "There’s a right way to handle your case — and the insurance company isn’t going…" at bounding box center [582, 347] width 428 height 51
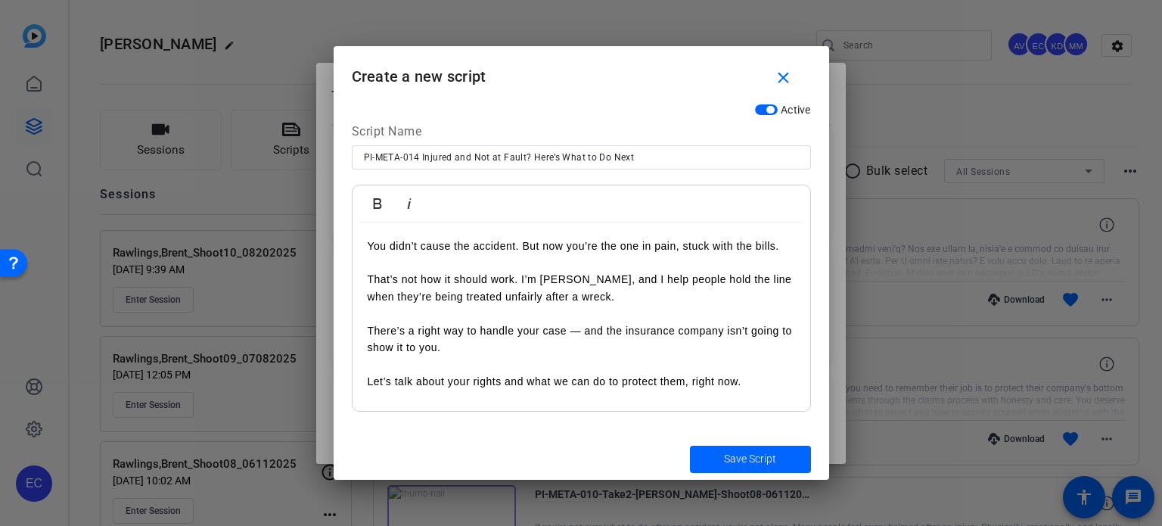
click at [778, 451] on span "submit" at bounding box center [750, 459] width 121 height 36
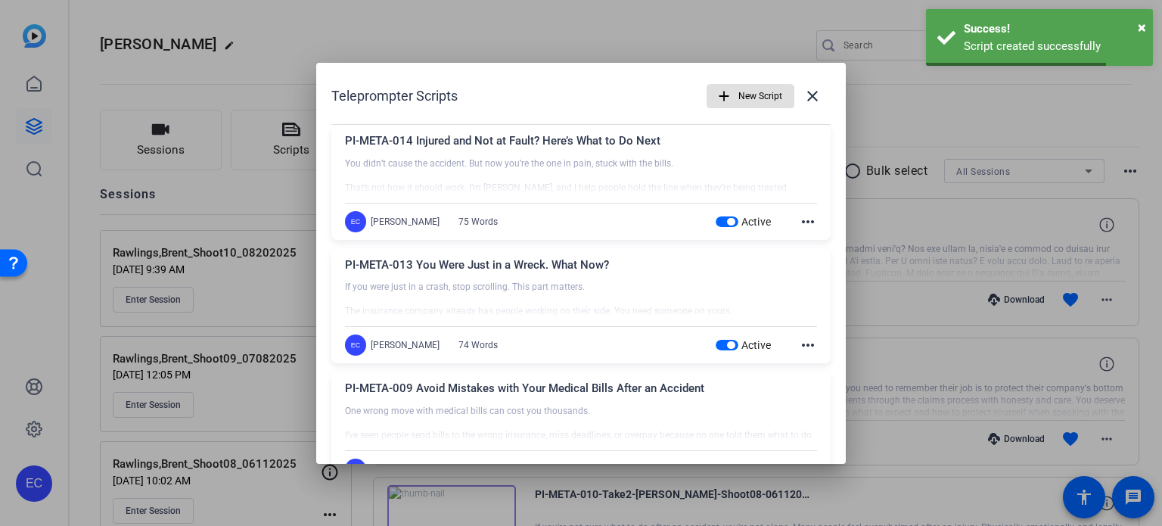
click at [739, 89] on span "New Script" at bounding box center [761, 96] width 44 height 29
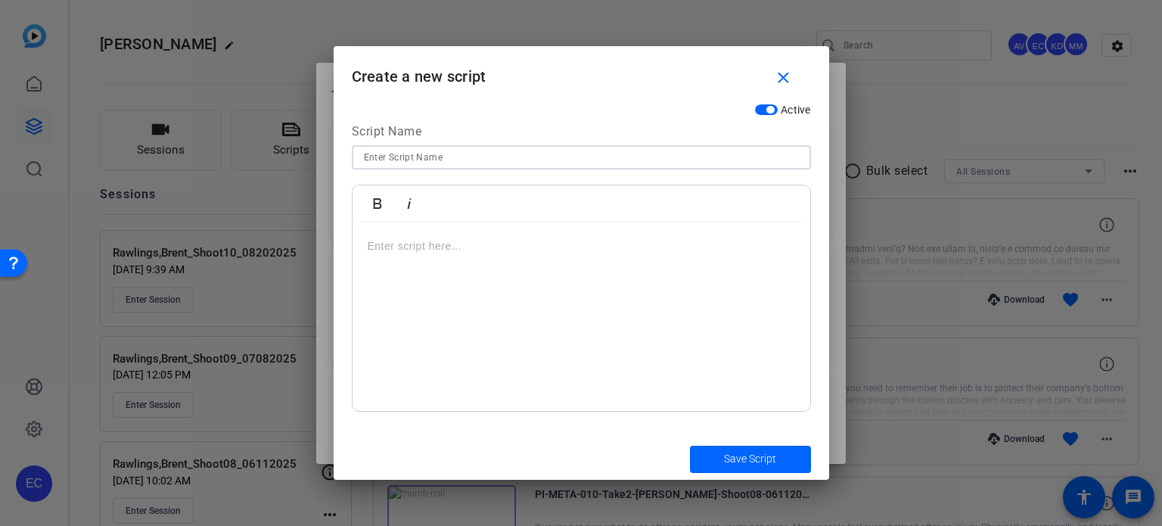
click at [429, 163] on input at bounding box center [581, 157] width 435 height 18
paste input "PI-META-015 Title: Don’t Let Insurance Control the Story"
drag, startPoint x: 446, startPoint y: 160, endPoint x: 421, endPoint y: 158, distance: 25.0
click at [421, 158] on input "PI-META-015 Title: Don’t Let Insurance Control the Story" at bounding box center [581, 157] width 435 height 18
type input "PI-META-015 Don’t Let Insurance Control the Story"
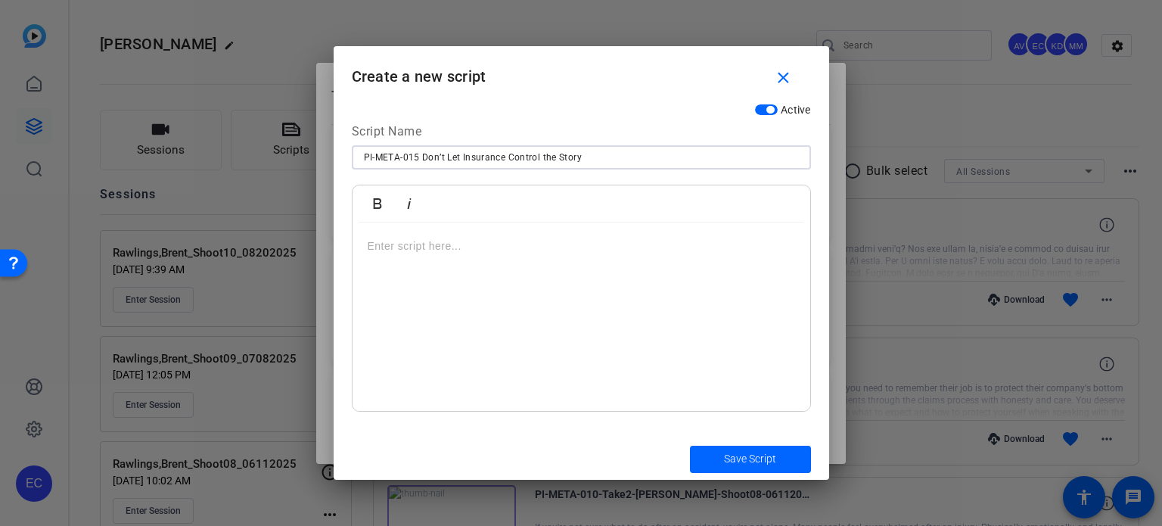
click at [521, 275] on div at bounding box center [582, 317] width 458 height 189
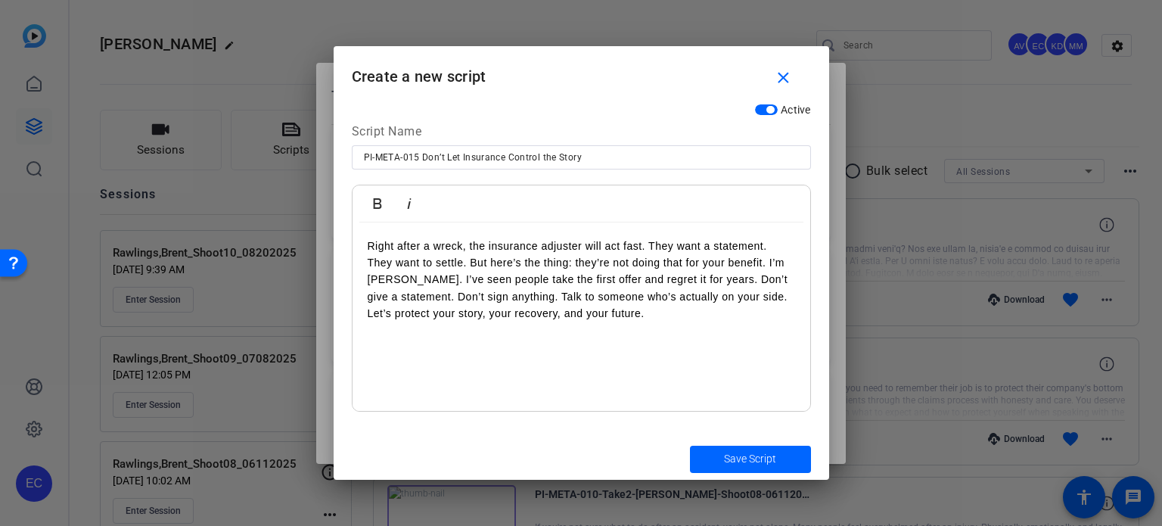
click at [648, 244] on p "Right after a wreck, the insurance adjuster will act fast. They want a statemen…" at bounding box center [582, 280] width 428 height 85
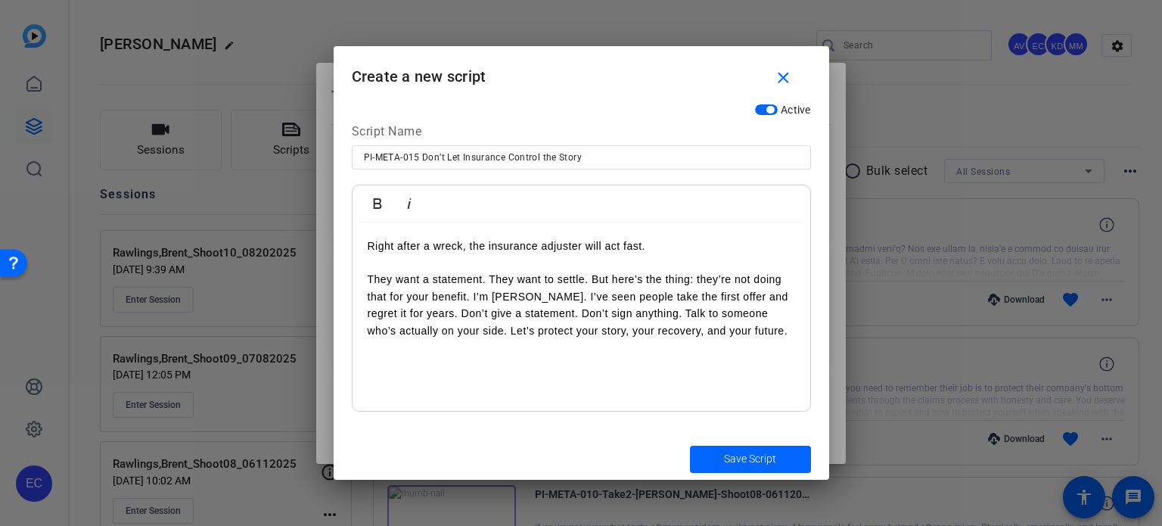
click at [593, 272] on p "They want a statement. They want to settle. But here’s the thing: they’re not d…" at bounding box center [582, 305] width 428 height 68
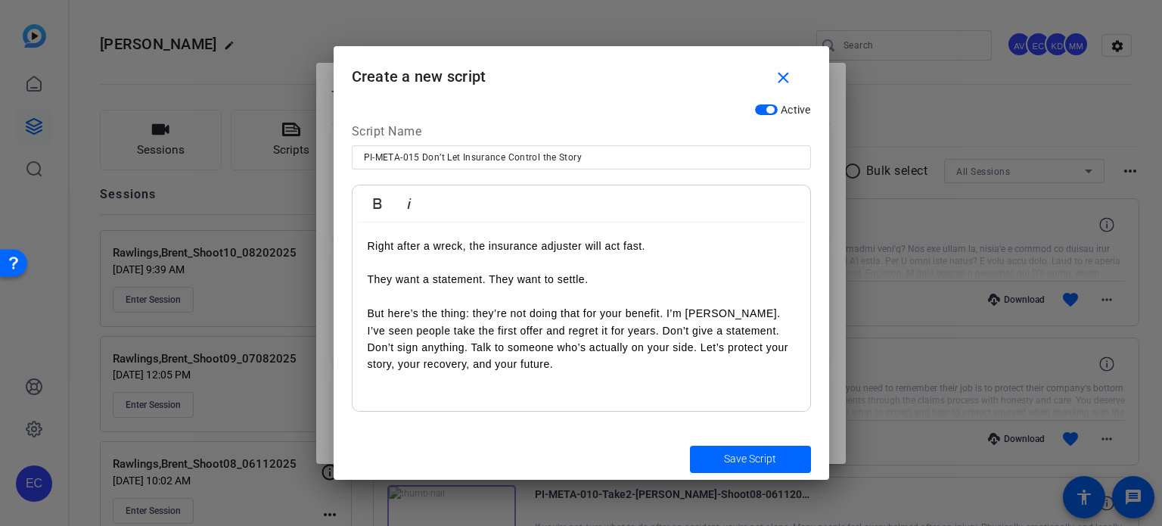
click at [666, 314] on p "But here’s the thing: they’re not doing that for your benefit. I’m [PERSON_NAME…" at bounding box center [582, 339] width 428 height 68
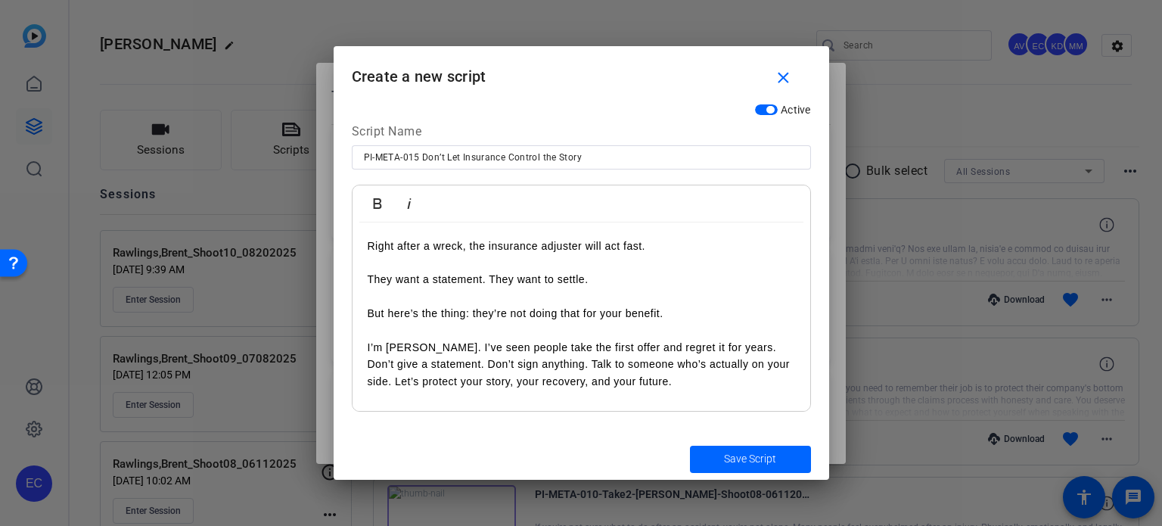
click at [566, 366] on p "I’m [PERSON_NAME]. I’ve seen people take the first offer and regret it for year…" at bounding box center [582, 364] width 428 height 51
click at [562, 363] on p "I’m [PERSON_NAME]. I’ve seen people take the first offer and regret it for year…" at bounding box center [582, 364] width 428 height 51
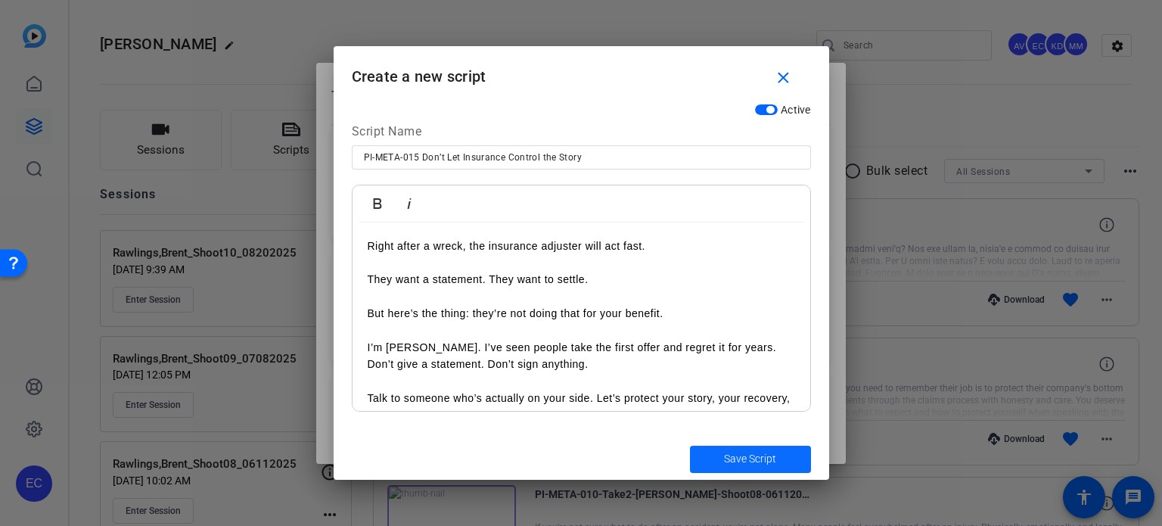
click at [730, 462] on span "Save Script" at bounding box center [750, 459] width 52 height 16
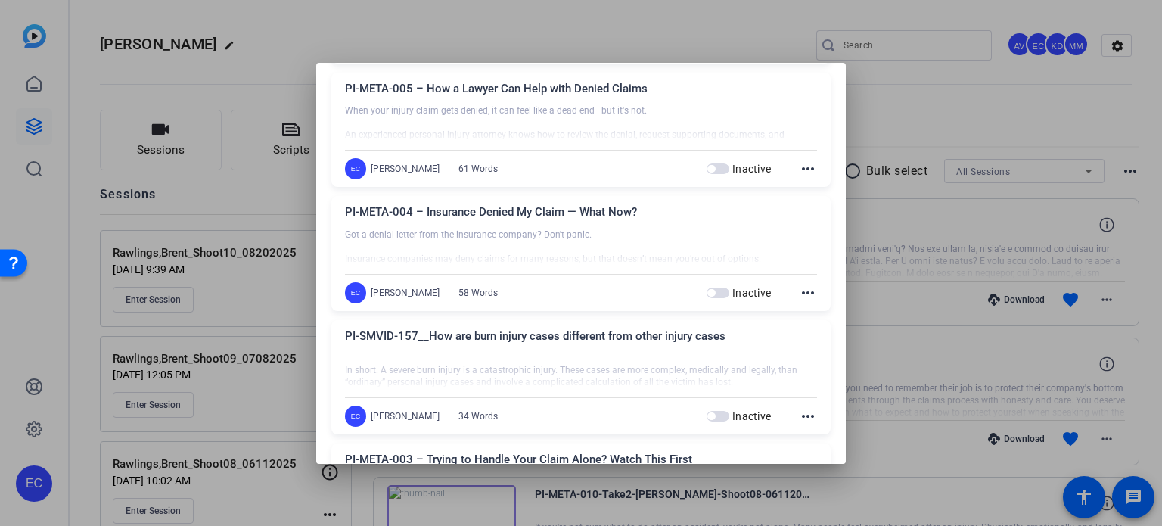
scroll to position [1514, 0]
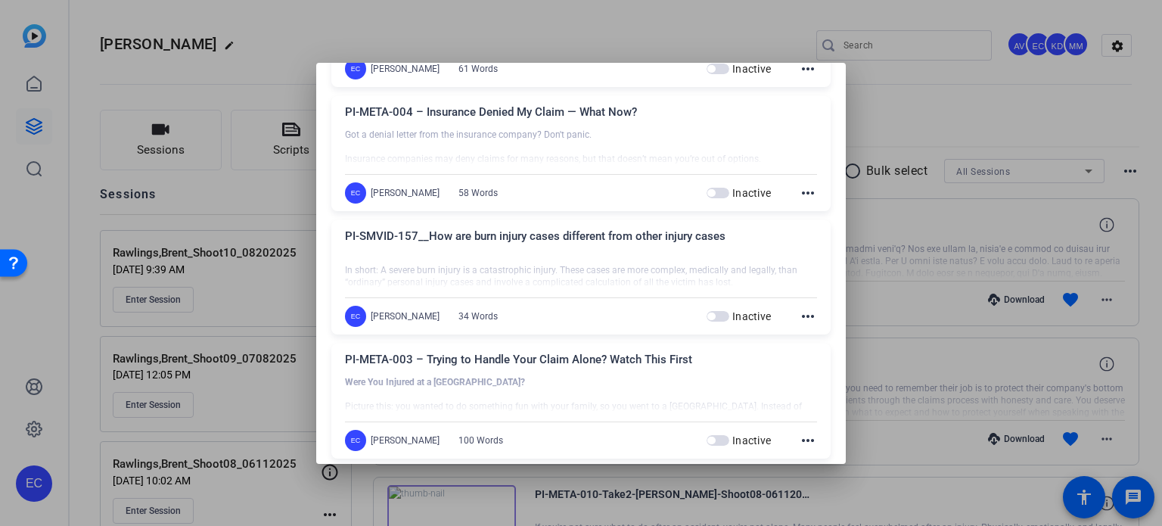
click at [884, 254] on div at bounding box center [581, 263] width 1162 height 526
